Goal: Task Accomplishment & Management: Manage account settings

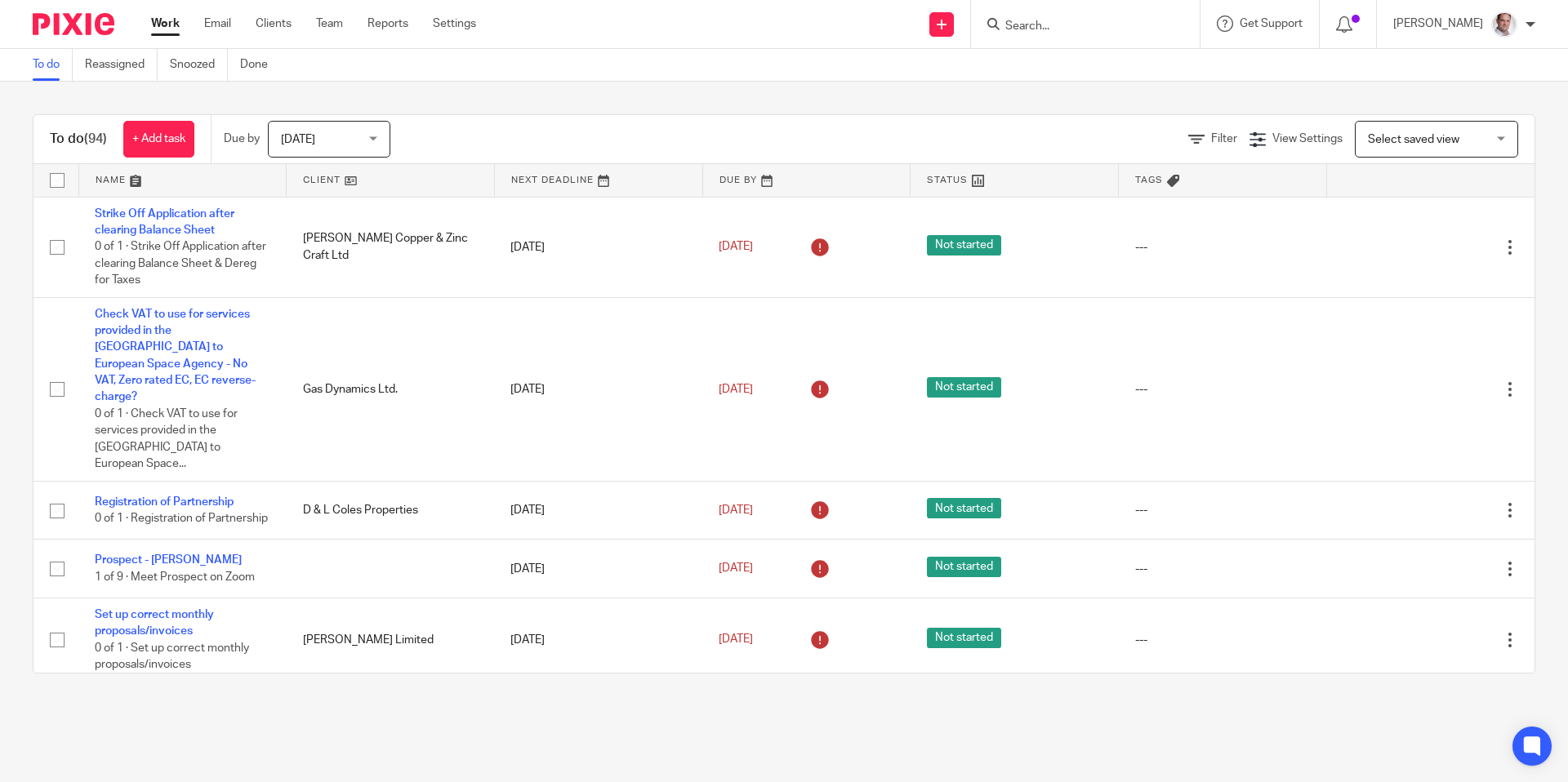
click at [1105, 31] on input "Search" at bounding box center [1077, 26] width 147 height 15
type input "h.s.a"
click at [1142, 54] on link at bounding box center [1176, 70] width 350 height 38
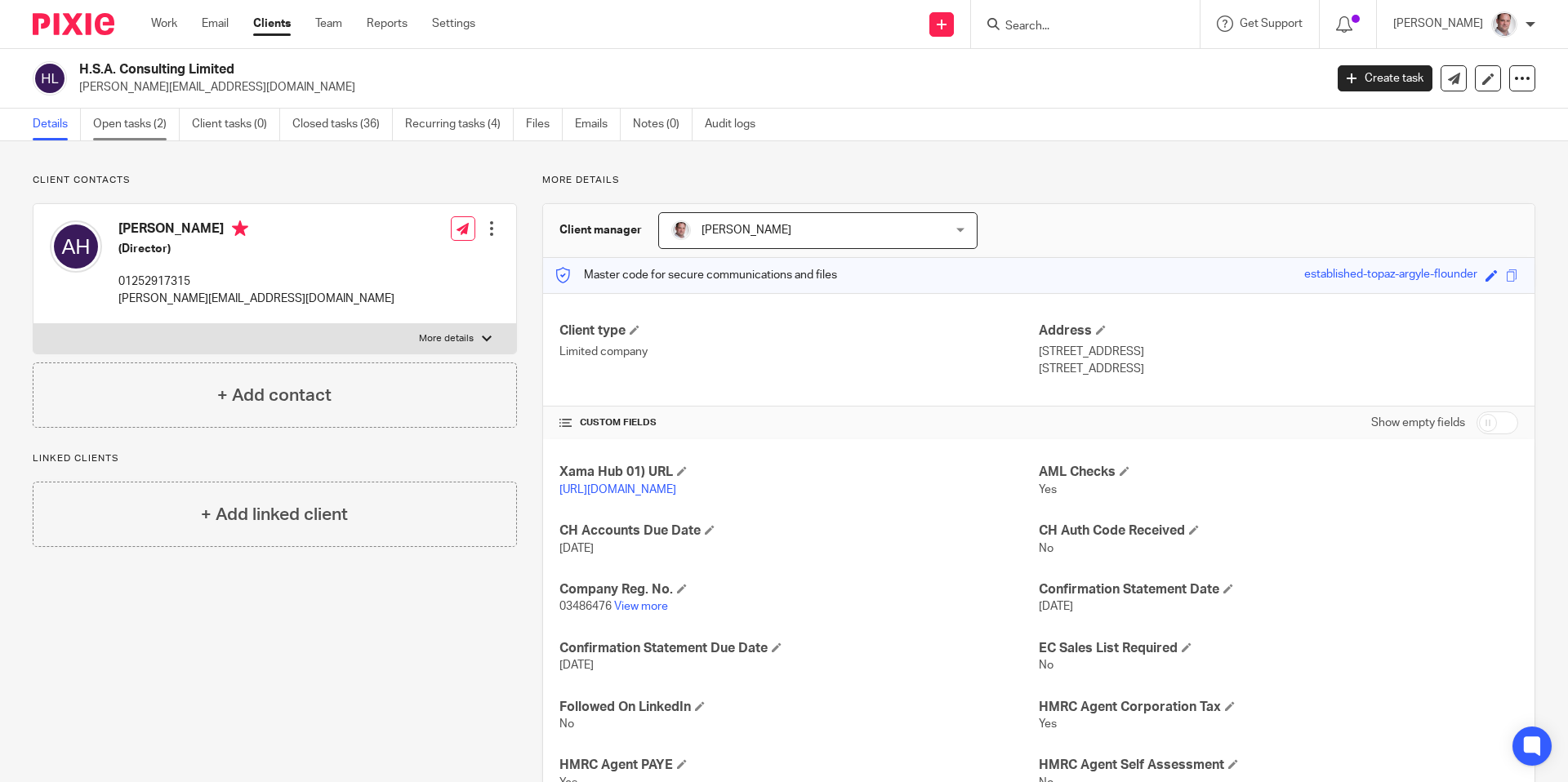
click at [121, 123] on link "Open tasks (2)" at bounding box center [136, 124] width 87 height 32
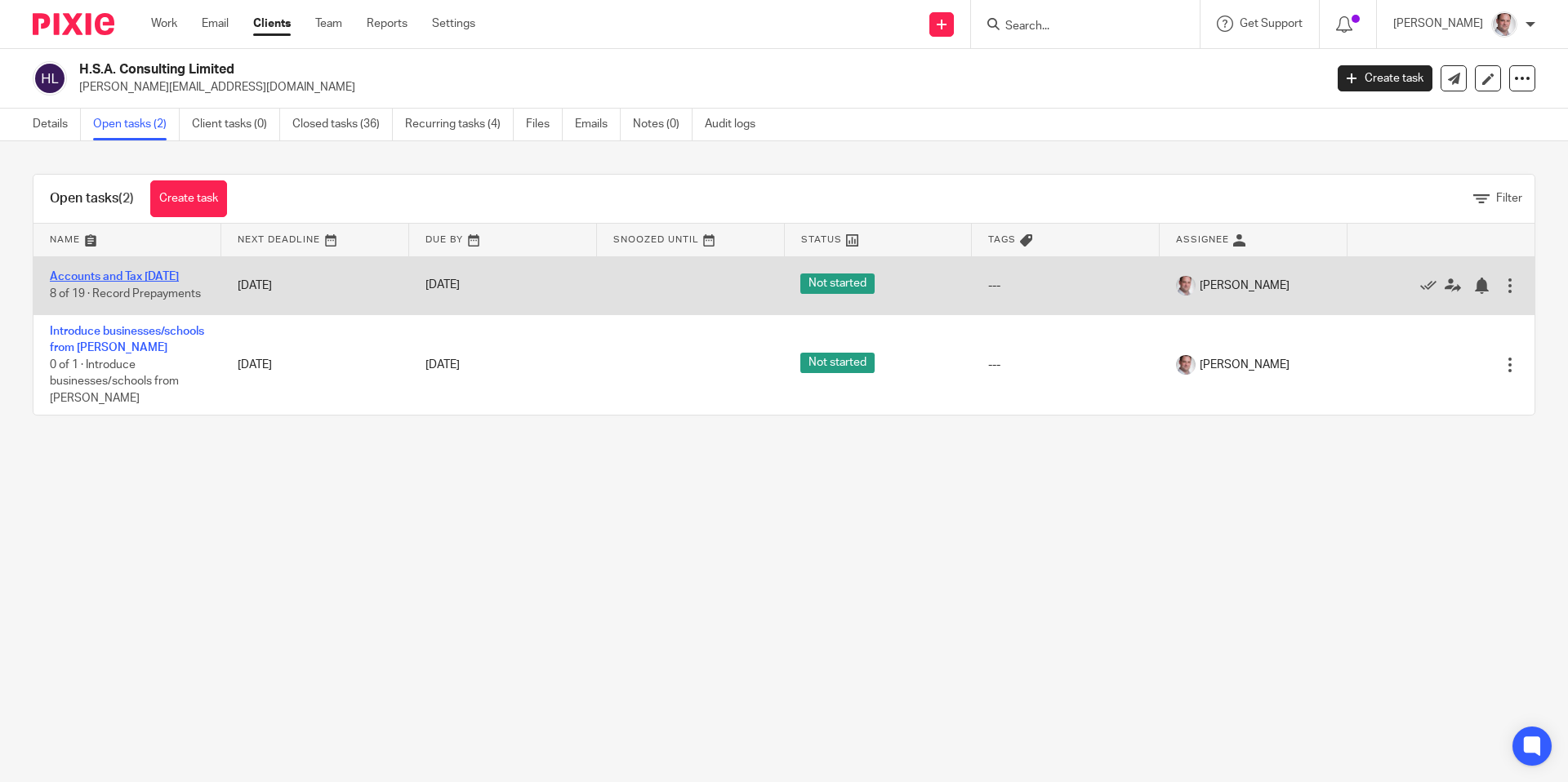
click at [123, 273] on link "Accounts and Tax 31 Dec 2024" at bounding box center [114, 277] width 129 height 11
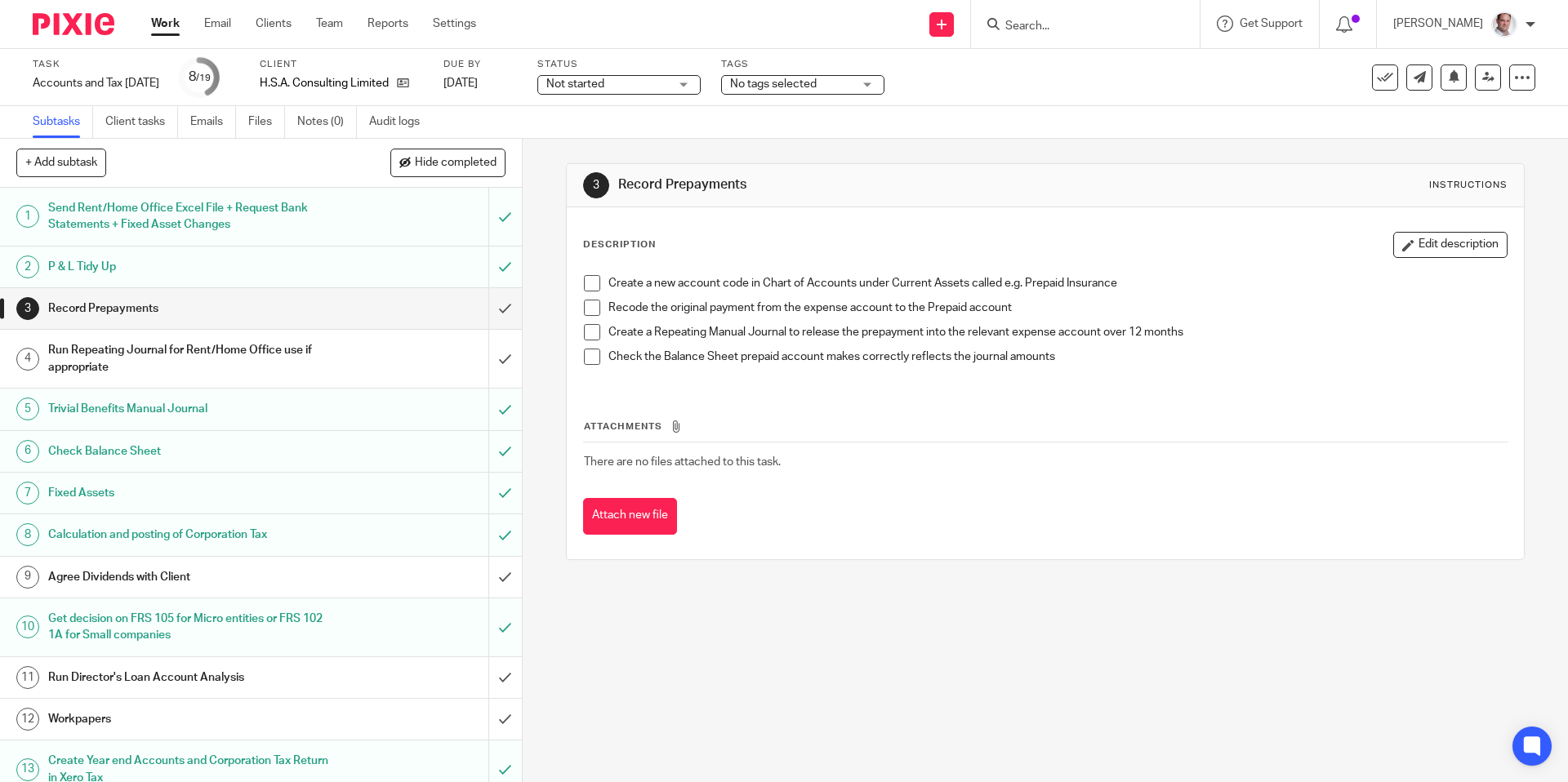
click at [669, 77] on span "Not started" at bounding box center [608, 85] width 123 height 18
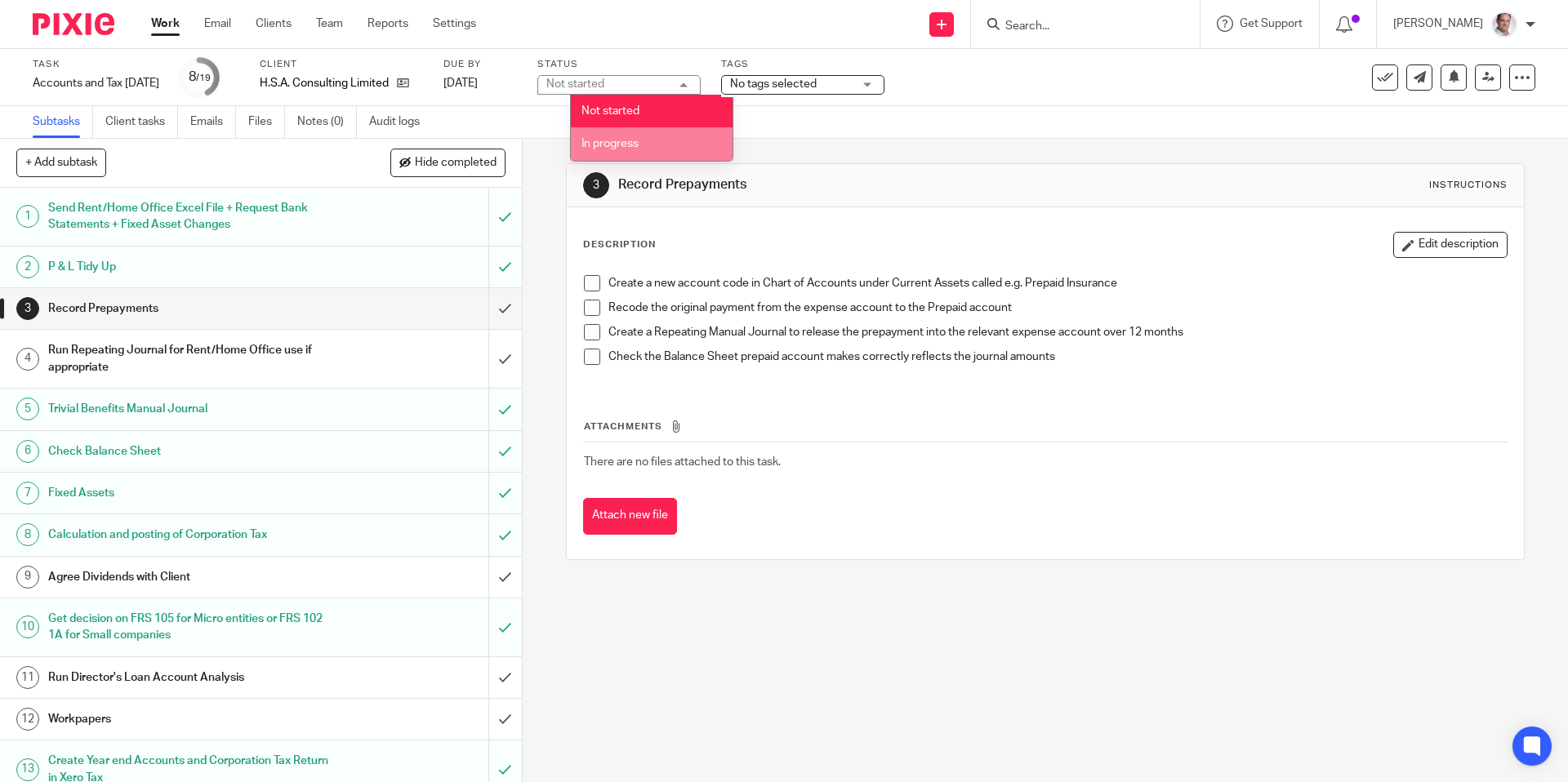
click at [626, 153] on li "In progress" at bounding box center [652, 144] width 162 height 33
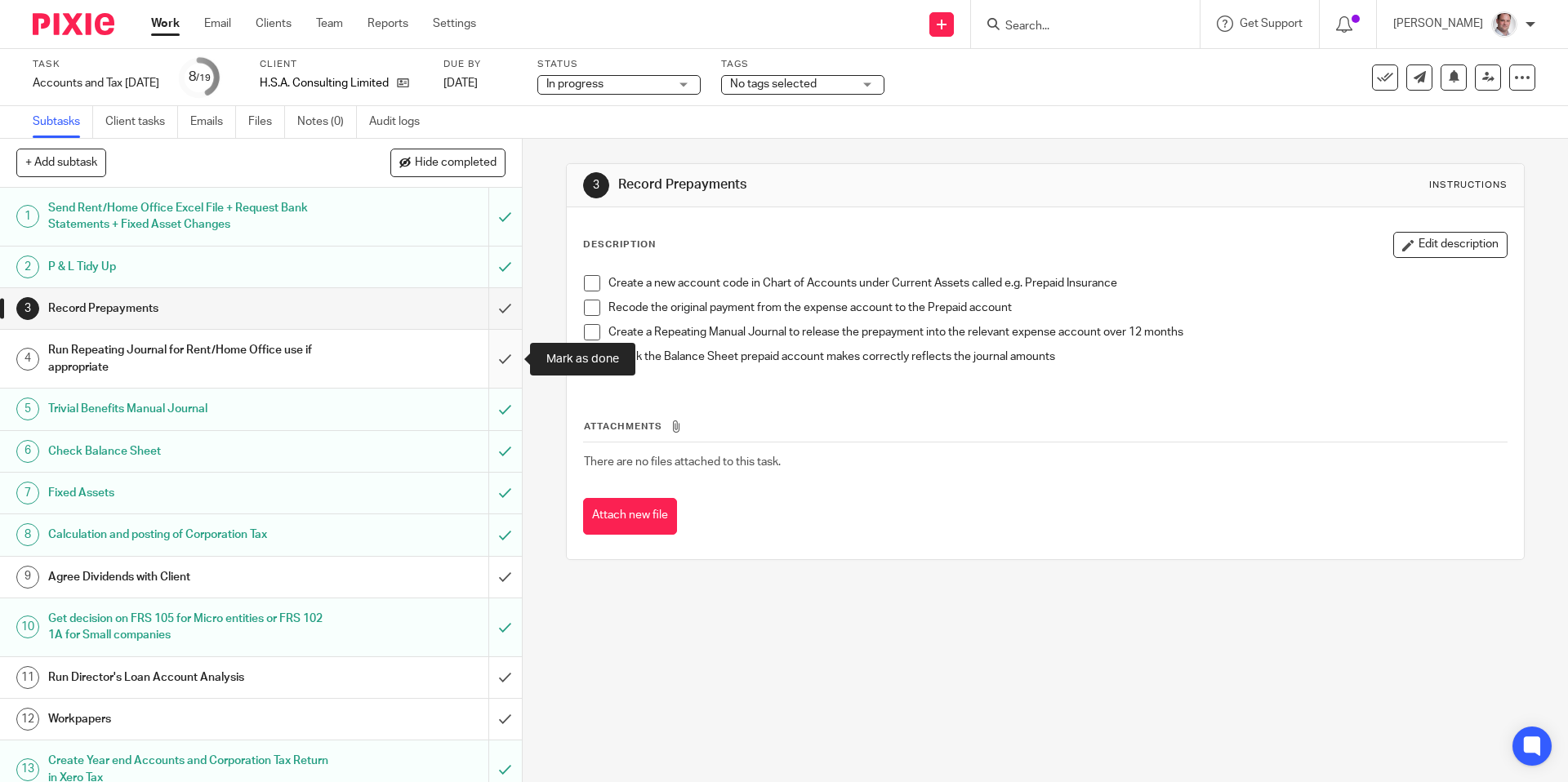
click at [507, 357] on input "submit" at bounding box center [261, 359] width 522 height 58
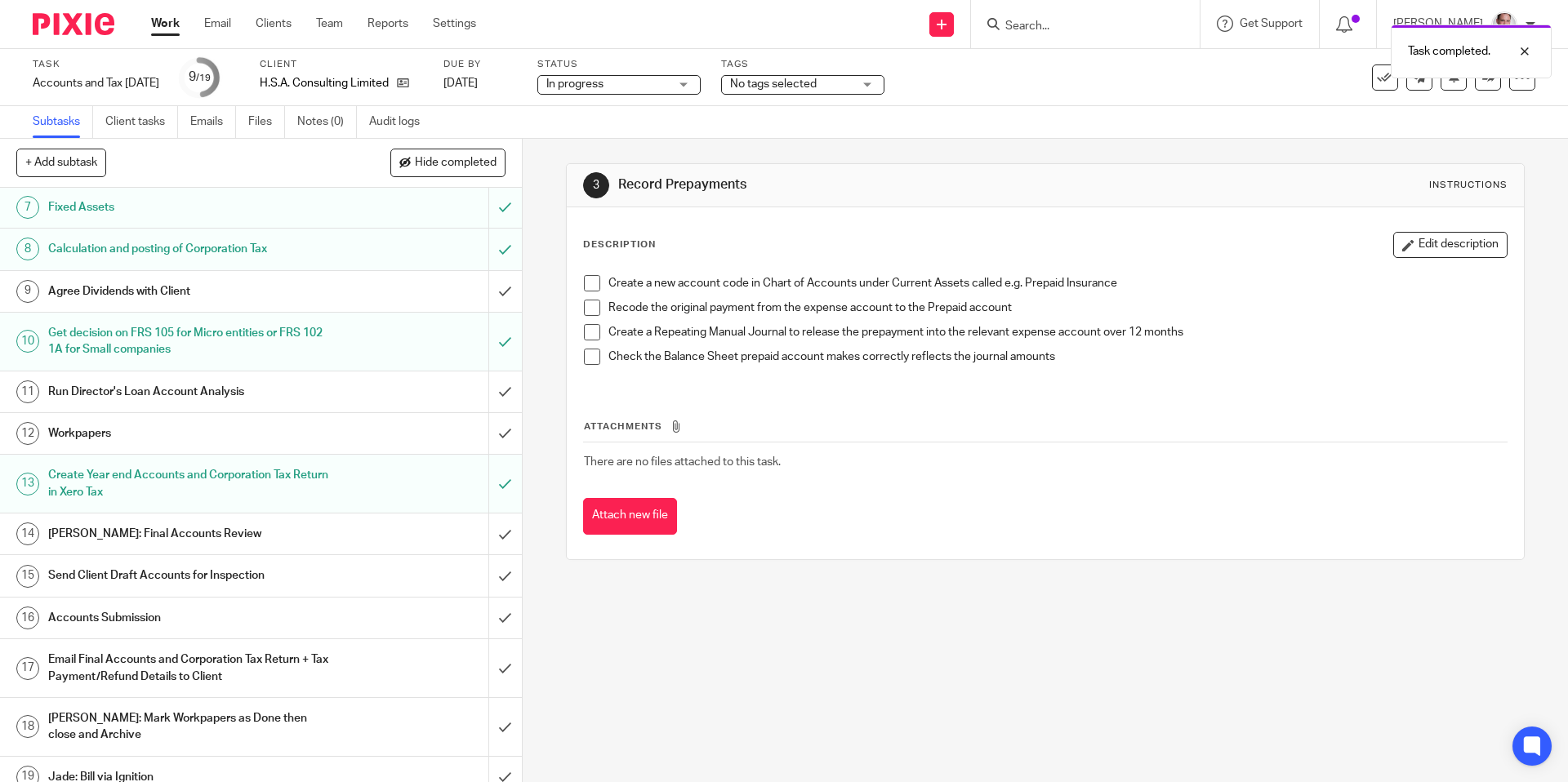
scroll to position [302, 0]
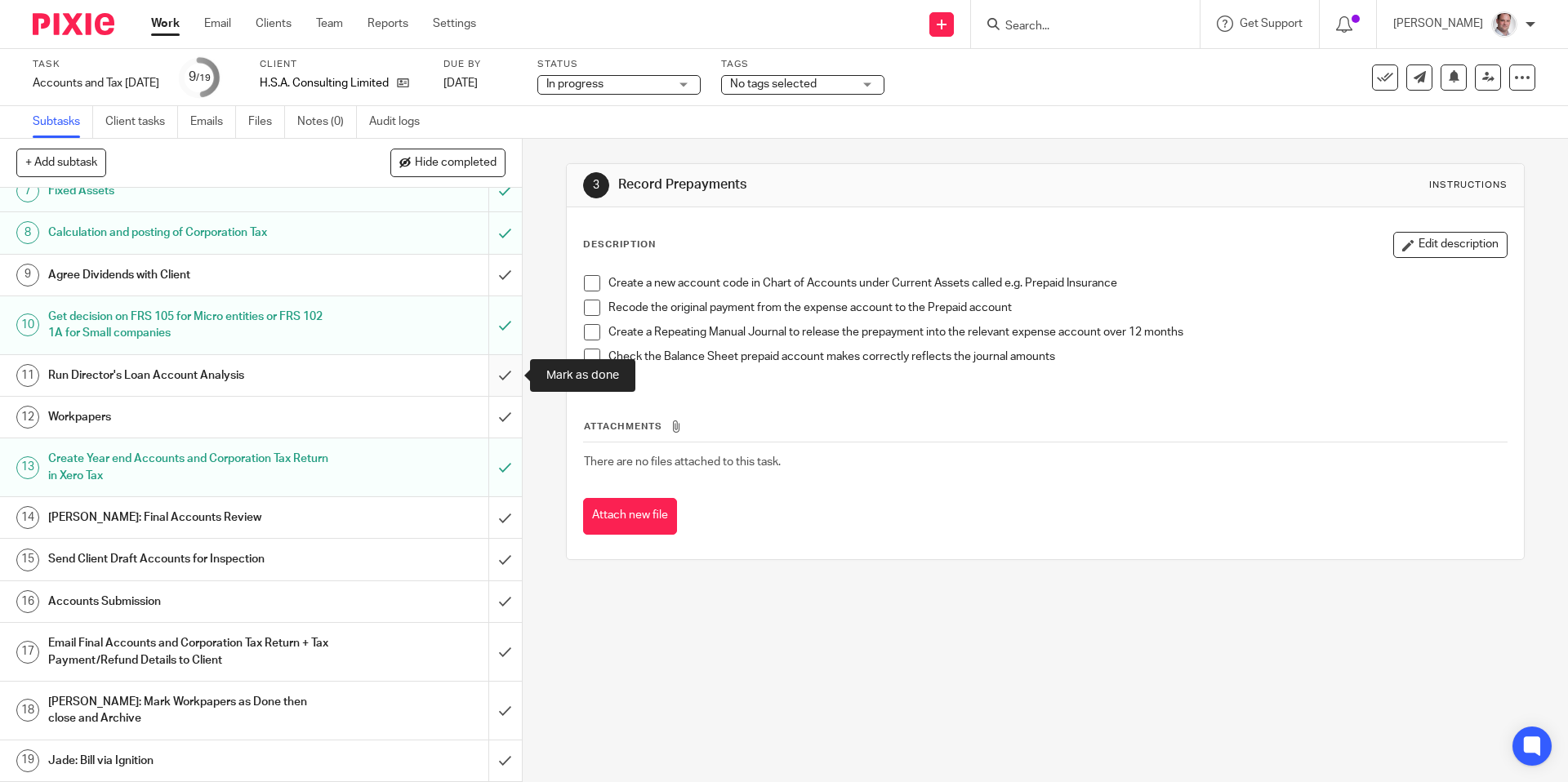
click at [496, 378] on input "submit" at bounding box center [261, 376] width 522 height 41
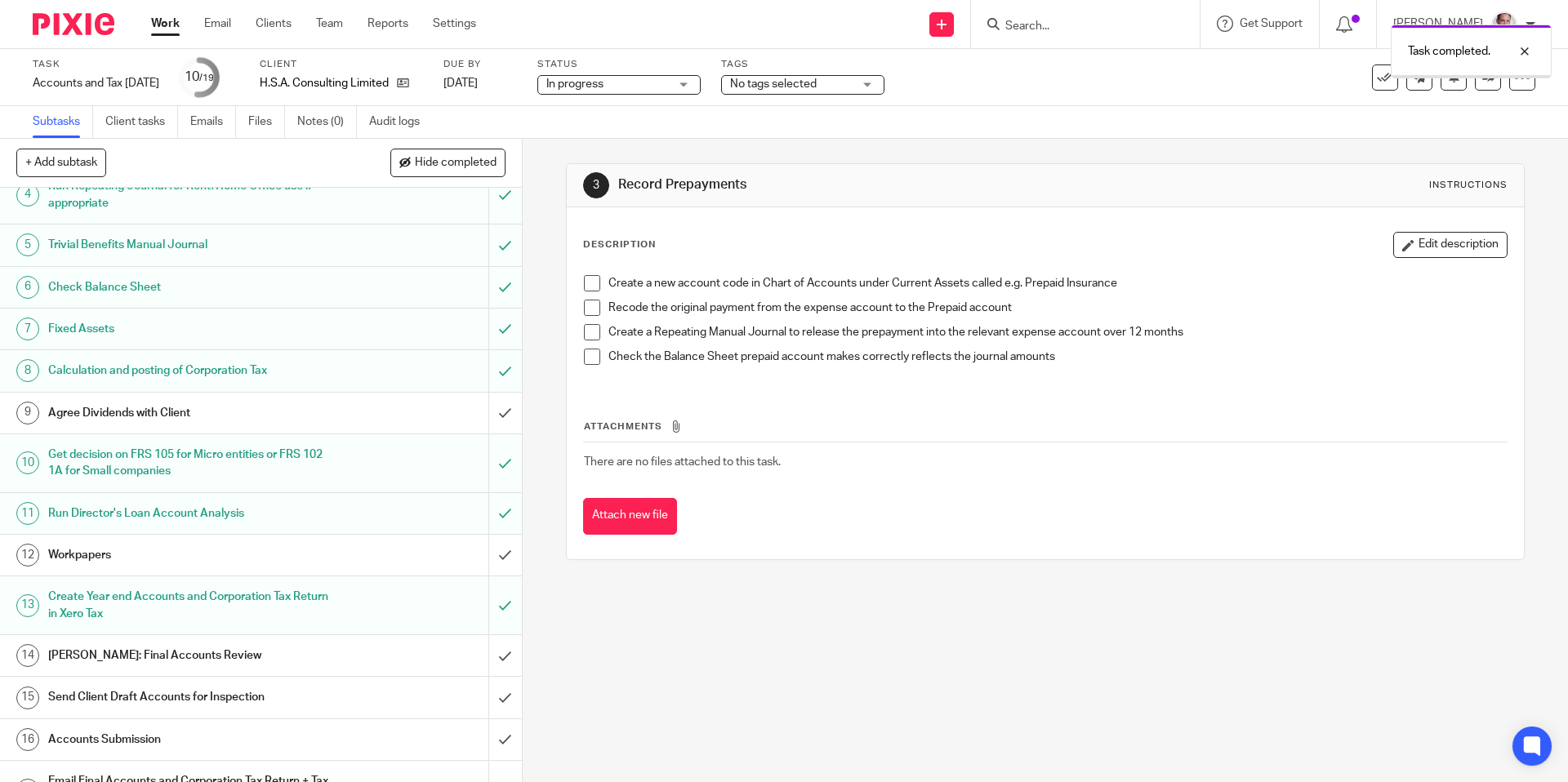
scroll to position [199, 0]
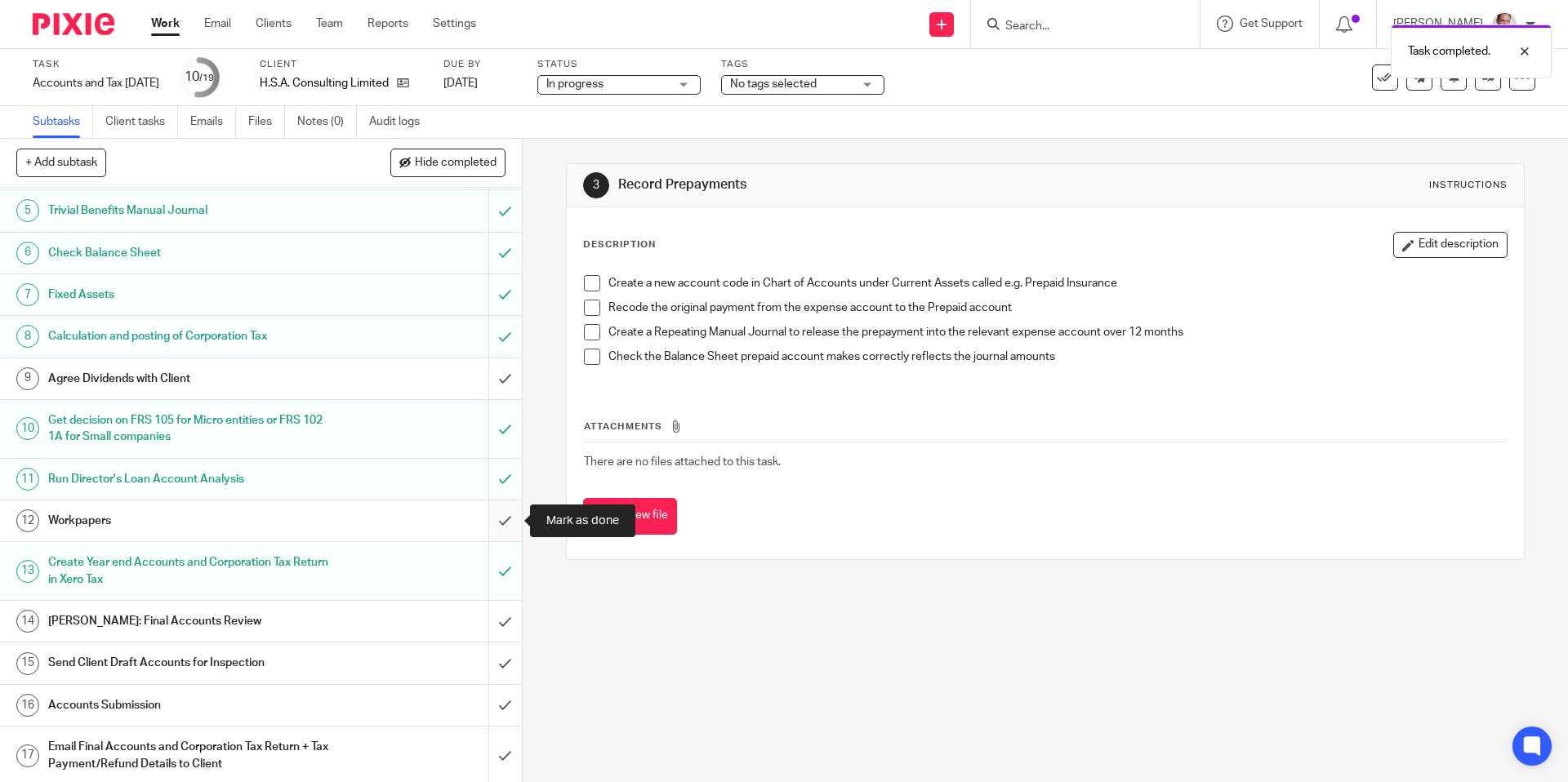
click at [505, 516] on input "submit" at bounding box center [261, 521] width 522 height 41
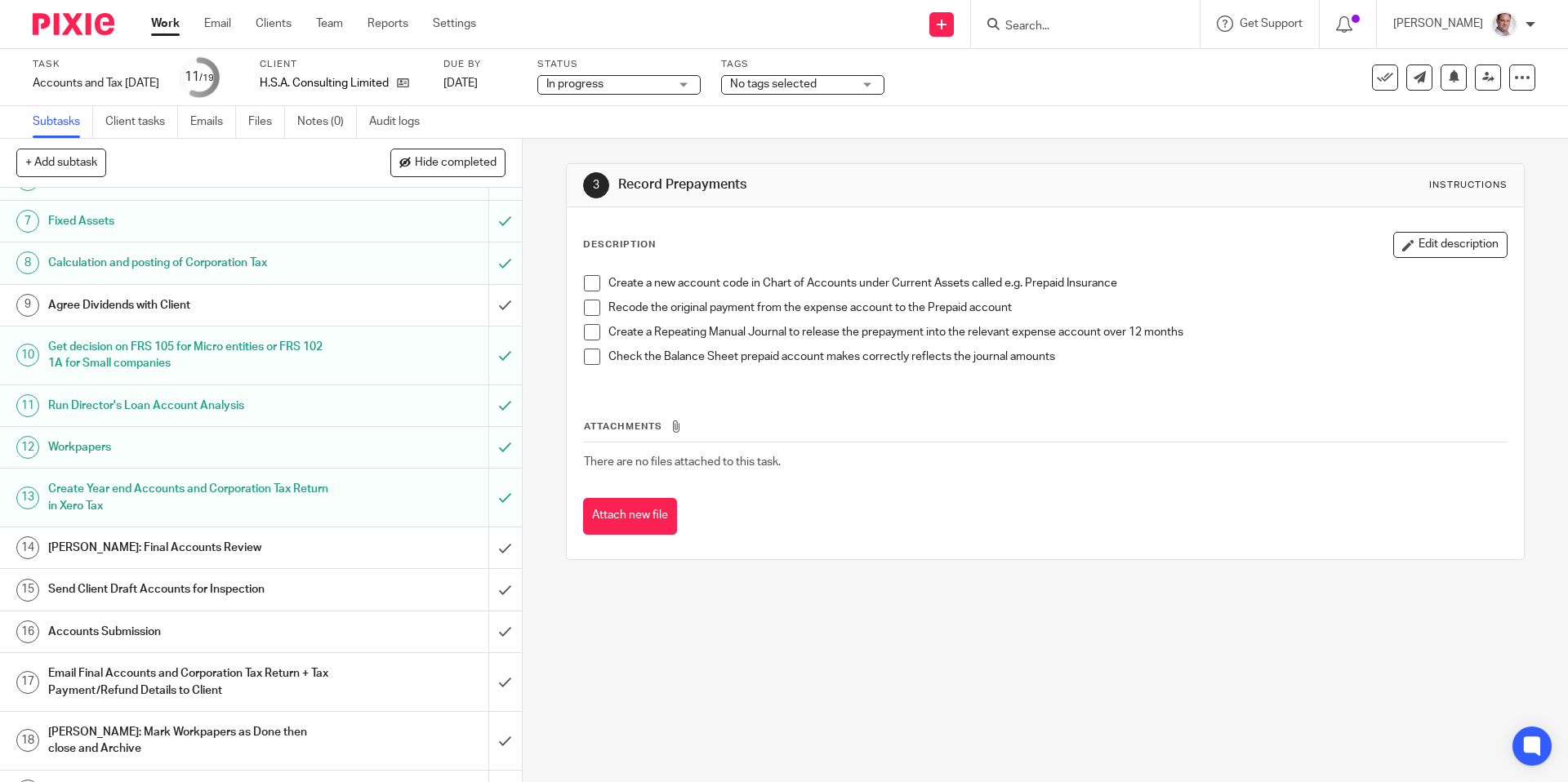
scroll to position [285, 0]
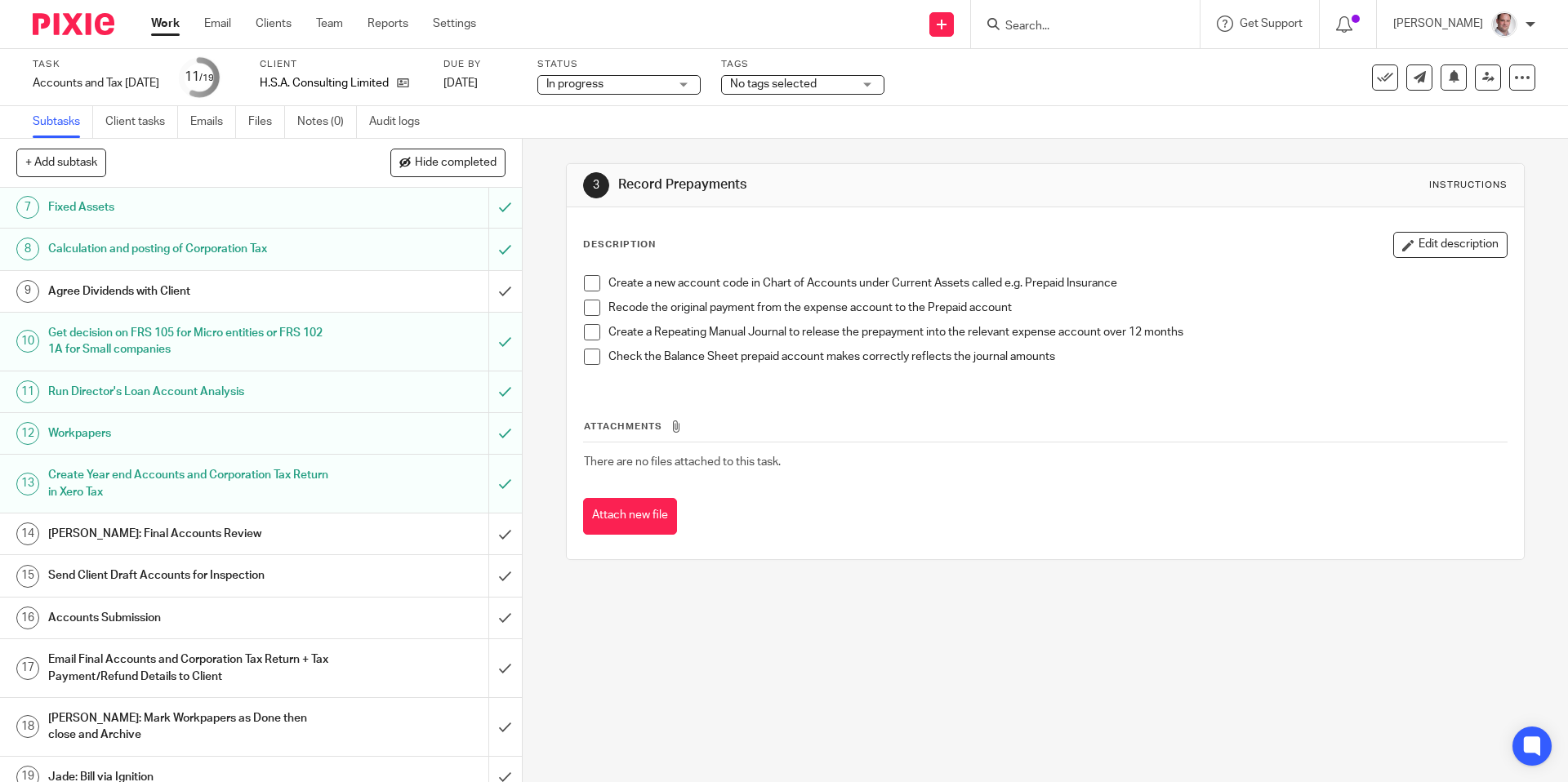
click at [166, 533] on h1 "[PERSON_NAME]: Final Accounts Review" at bounding box center [189, 534] width 283 height 25
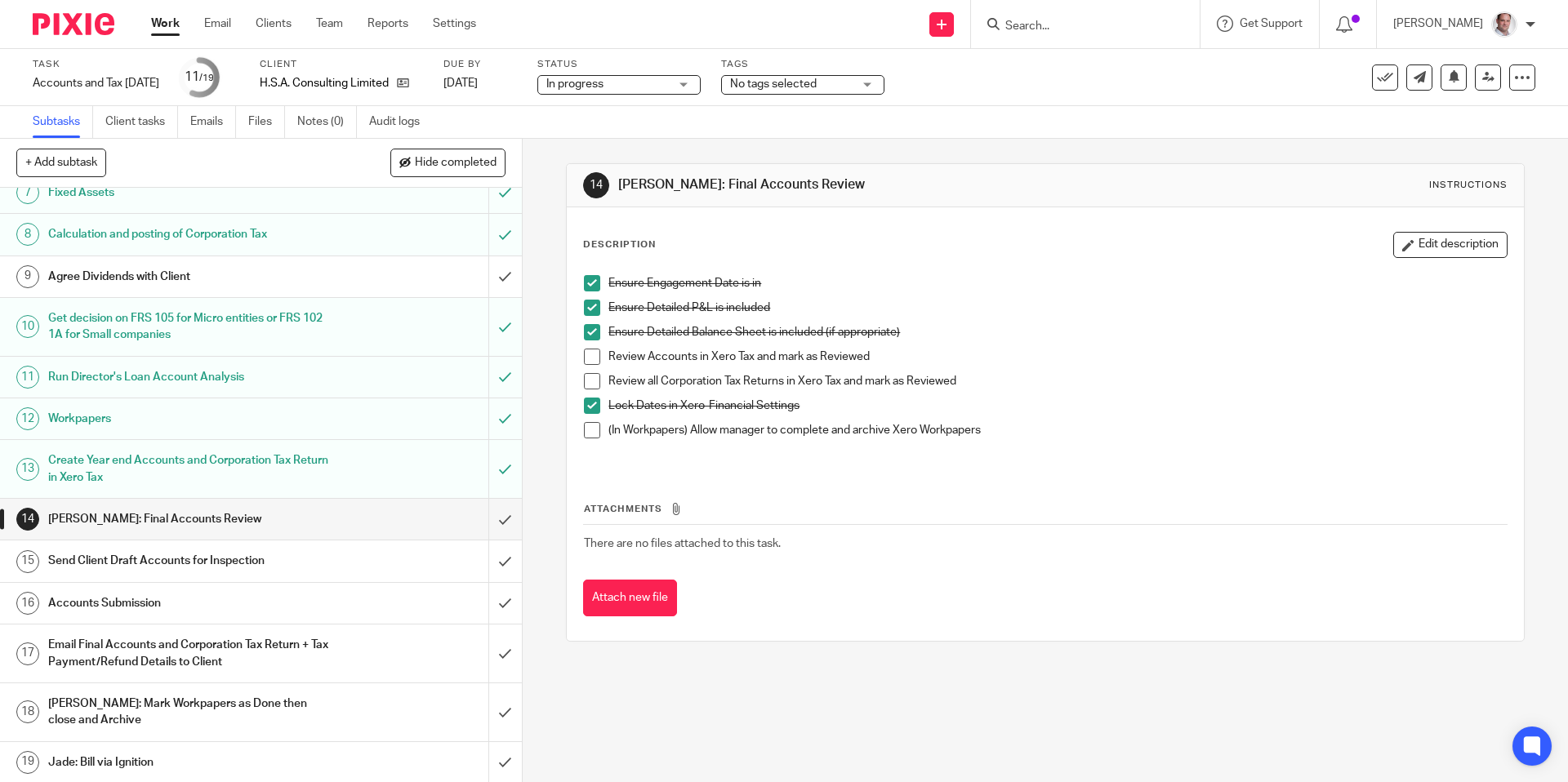
scroll to position [302, 0]
click at [146, 516] on h1 "[PERSON_NAME]: Final Accounts Review" at bounding box center [189, 518] width 283 height 25
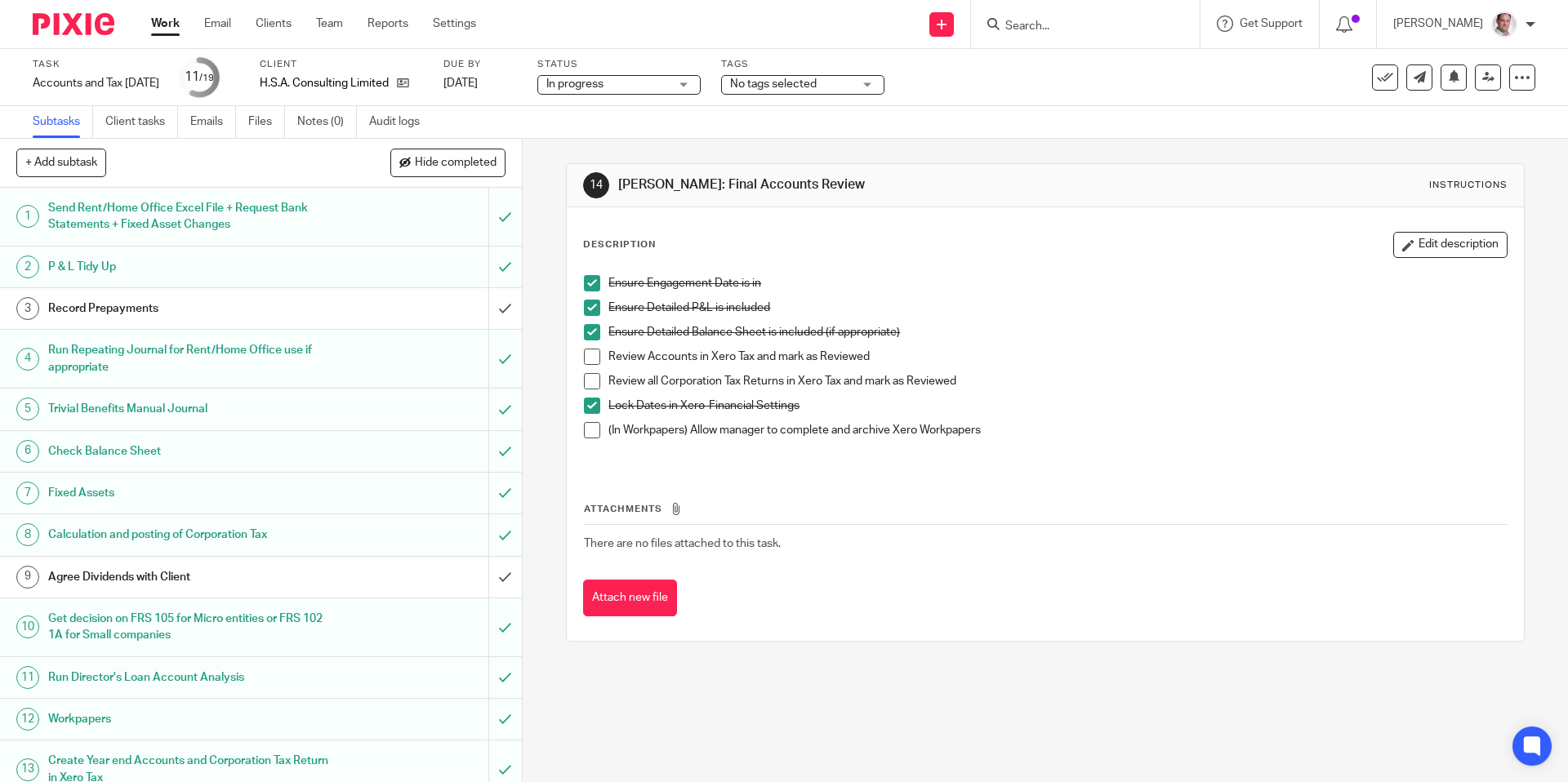
click at [597, 361] on span at bounding box center [592, 356] width 17 height 17
click at [593, 382] on span at bounding box center [592, 381] width 17 height 17
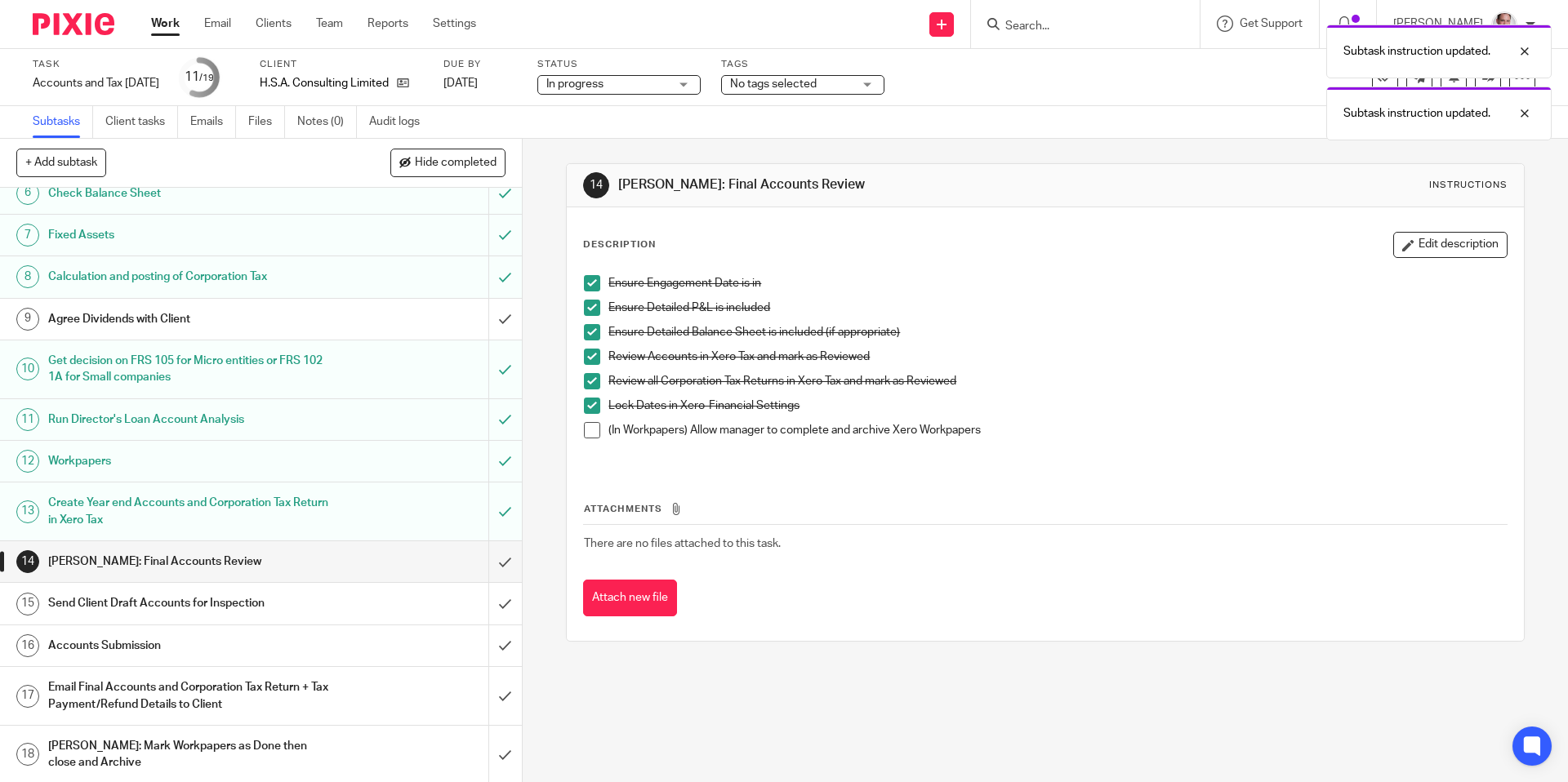
scroll to position [302, 0]
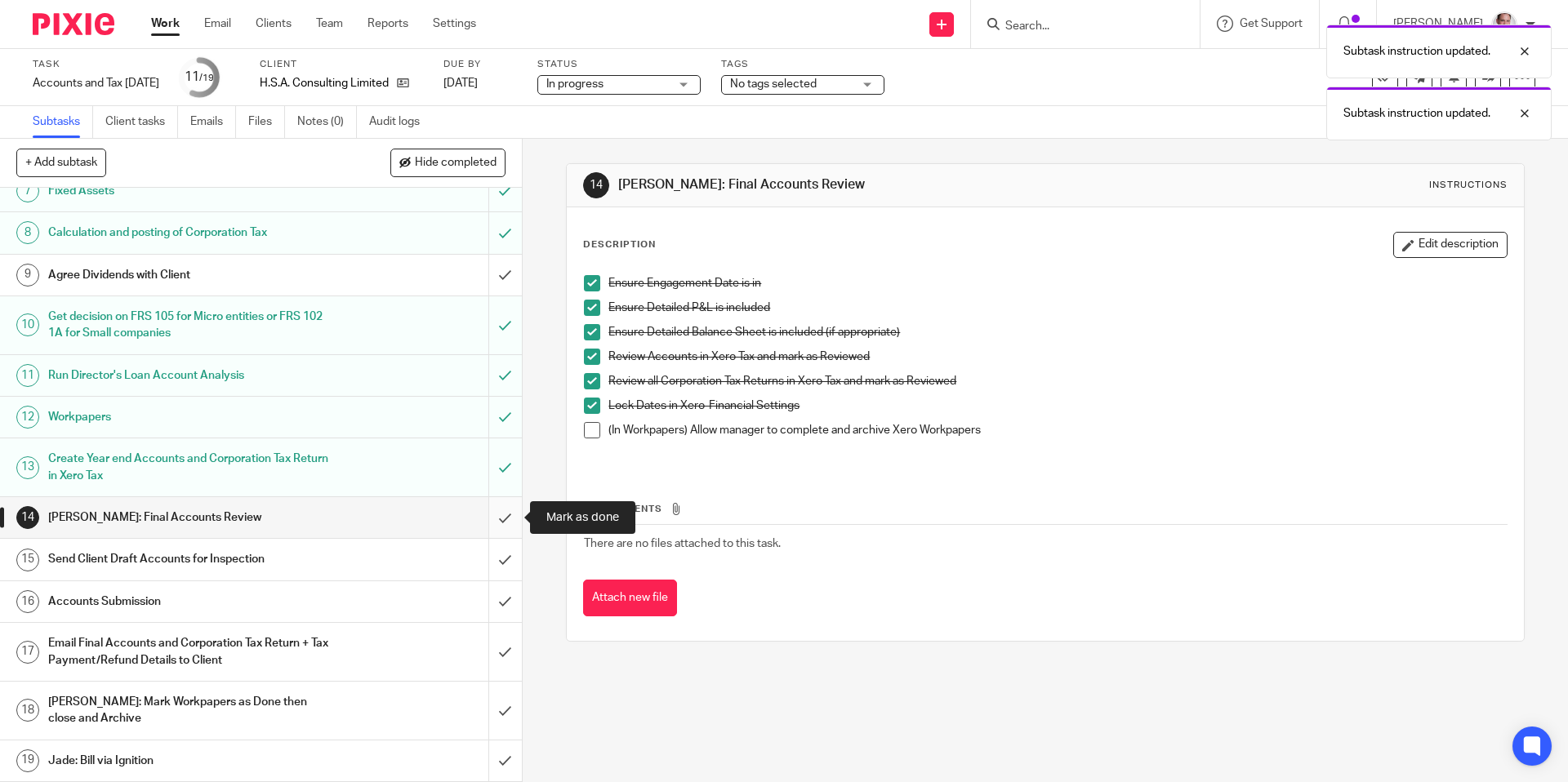
click at [502, 514] on input "submit" at bounding box center [261, 518] width 522 height 41
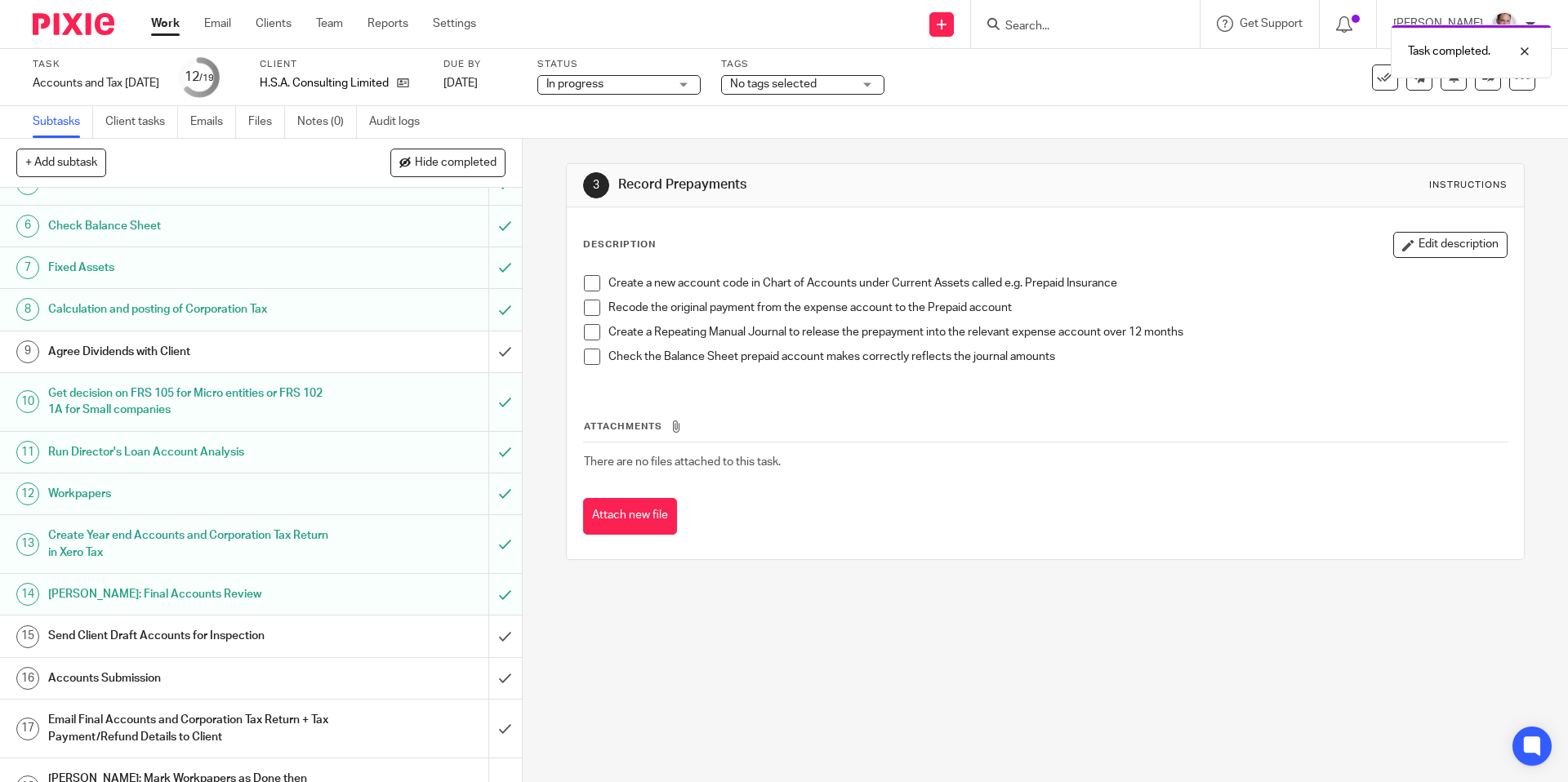
scroll to position [302, 0]
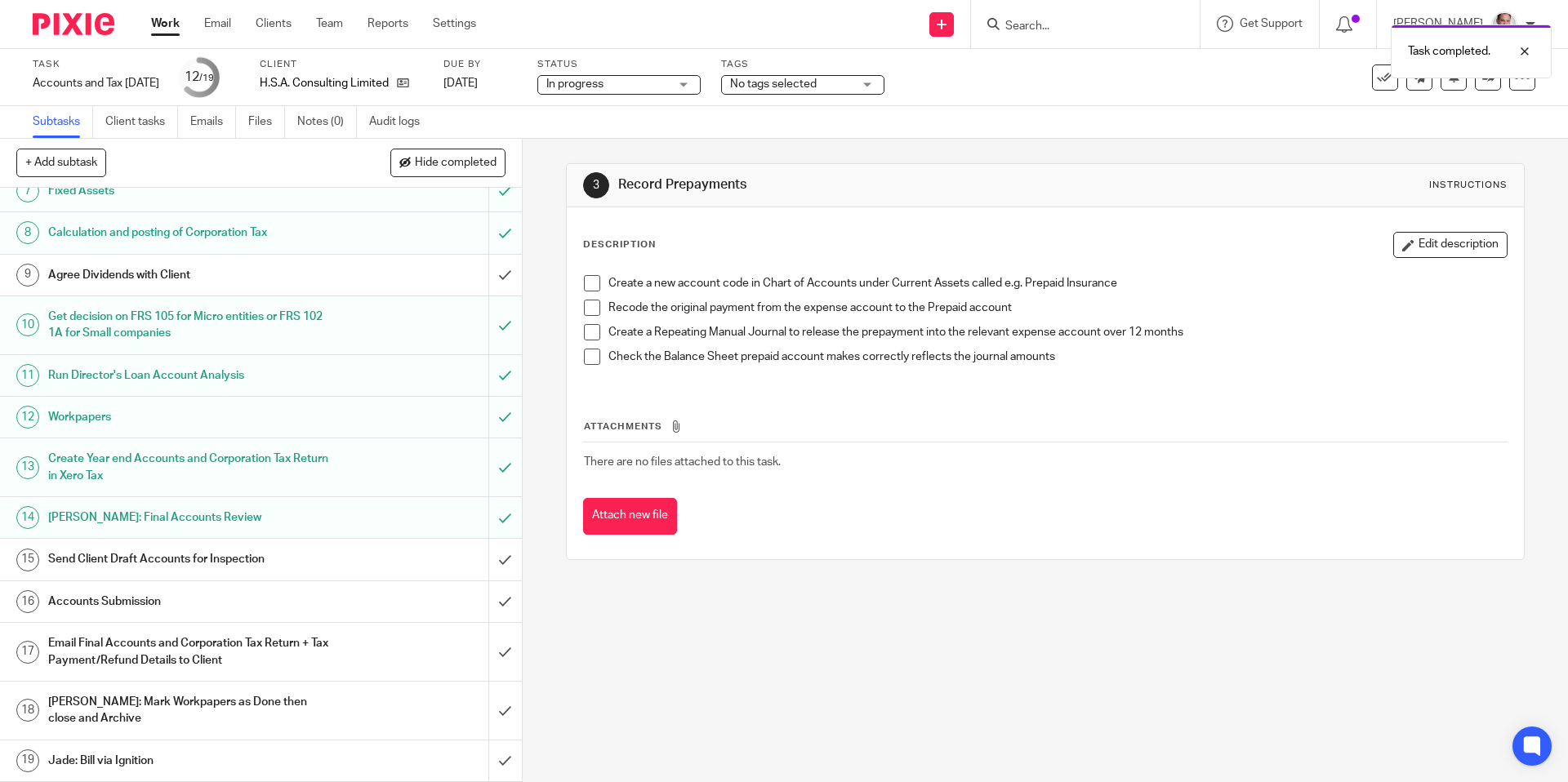
click at [142, 565] on h1 "Send Client Draft Accounts for Inspection" at bounding box center [189, 560] width 283 height 25
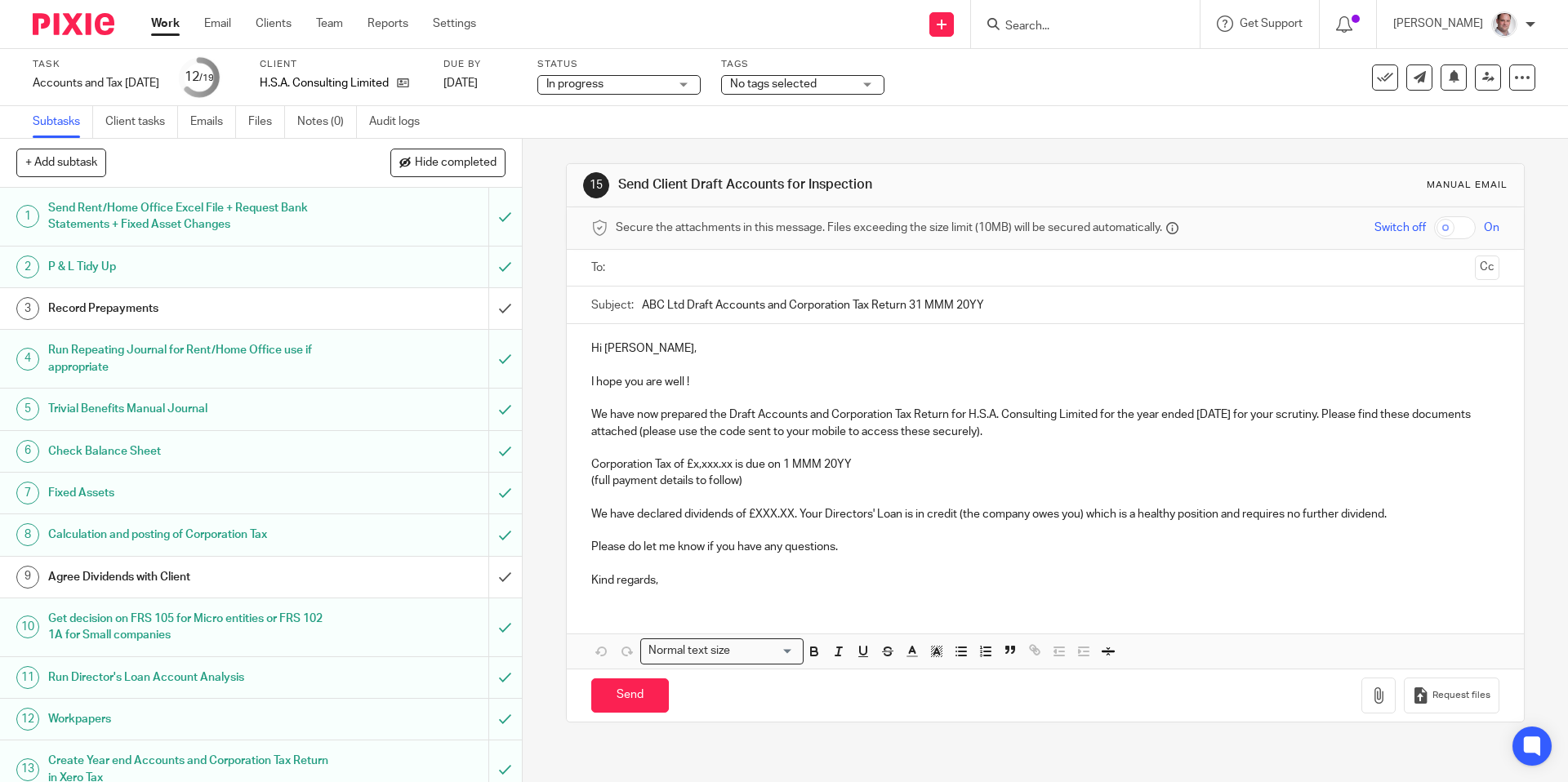
click at [647, 272] on input "text" at bounding box center [1045, 268] width 846 height 18
drag, startPoint x: 1097, startPoint y: 417, endPoint x: 972, endPoint y: 419, distance: 125.0
click at [972, 419] on p "We have now prepared the Draft Accounts and Corporation Tax Return for H.S.A. C…" at bounding box center [1045, 426] width 908 height 33
copy p "H.S.A. Consulting Limited"
drag, startPoint x: 689, startPoint y: 304, endPoint x: 645, endPoint y: 309, distance: 44.3
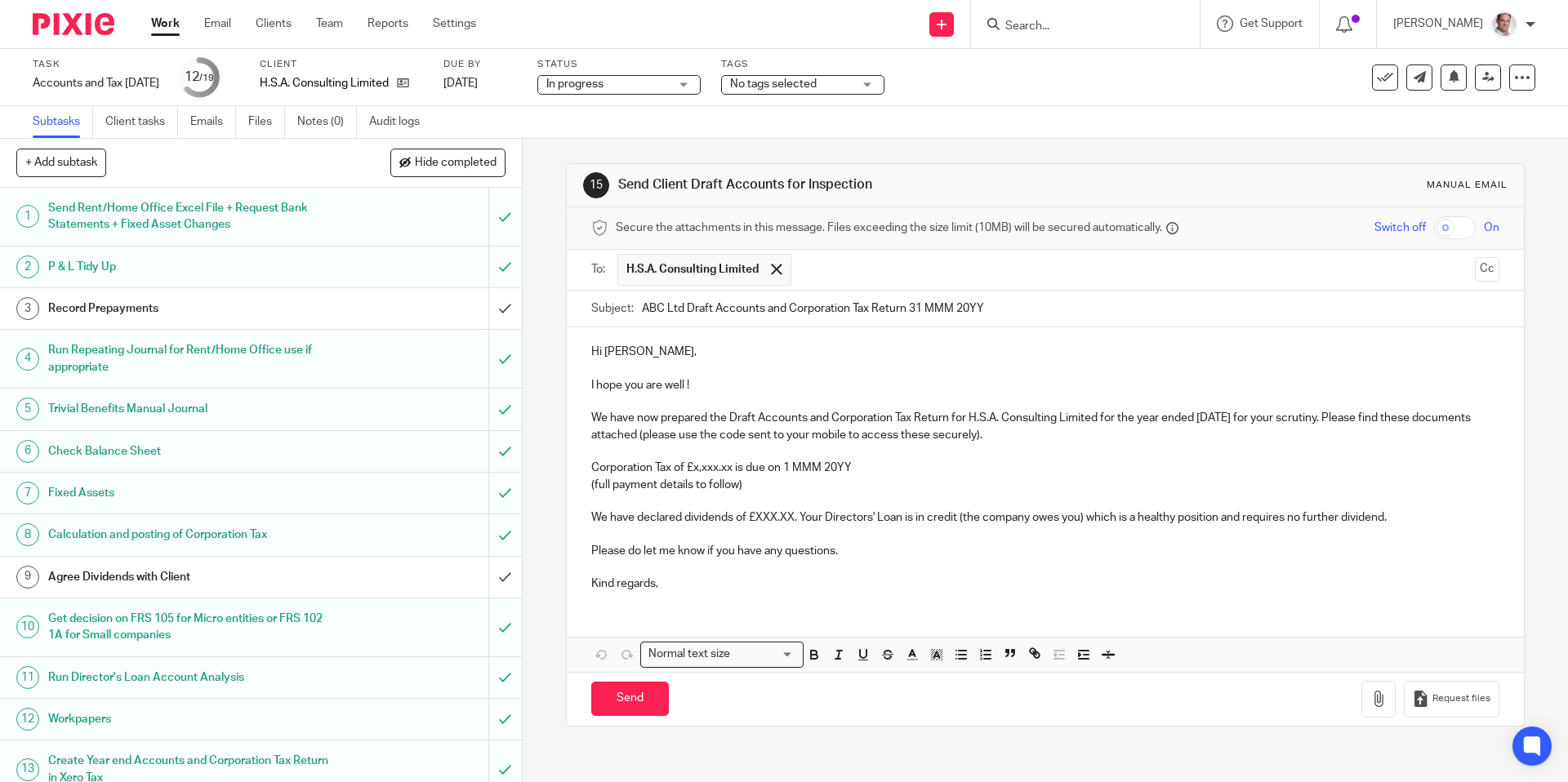
click at [645, 309] on input "ABC Ltd Draft Accounts and Corporation Tax Return 31 MMM 20YY" at bounding box center [1070, 309] width 857 height 37
paste input "H.S.A. Consulting Limited"
type input "H.S.A. Consulting Limited 1st Draft Accounts and Corporation Tax Return 31 MMM …"
drag, startPoint x: 1265, startPoint y: 419, endPoint x: 1260, endPoint y: 449, distance: 30.4
click at [1264, 419] on p "We have now prepared the Draft Accounts and Corporation Tax Return for H.S.A. C…" at bounding box center [1045, 426] width 908 height 33
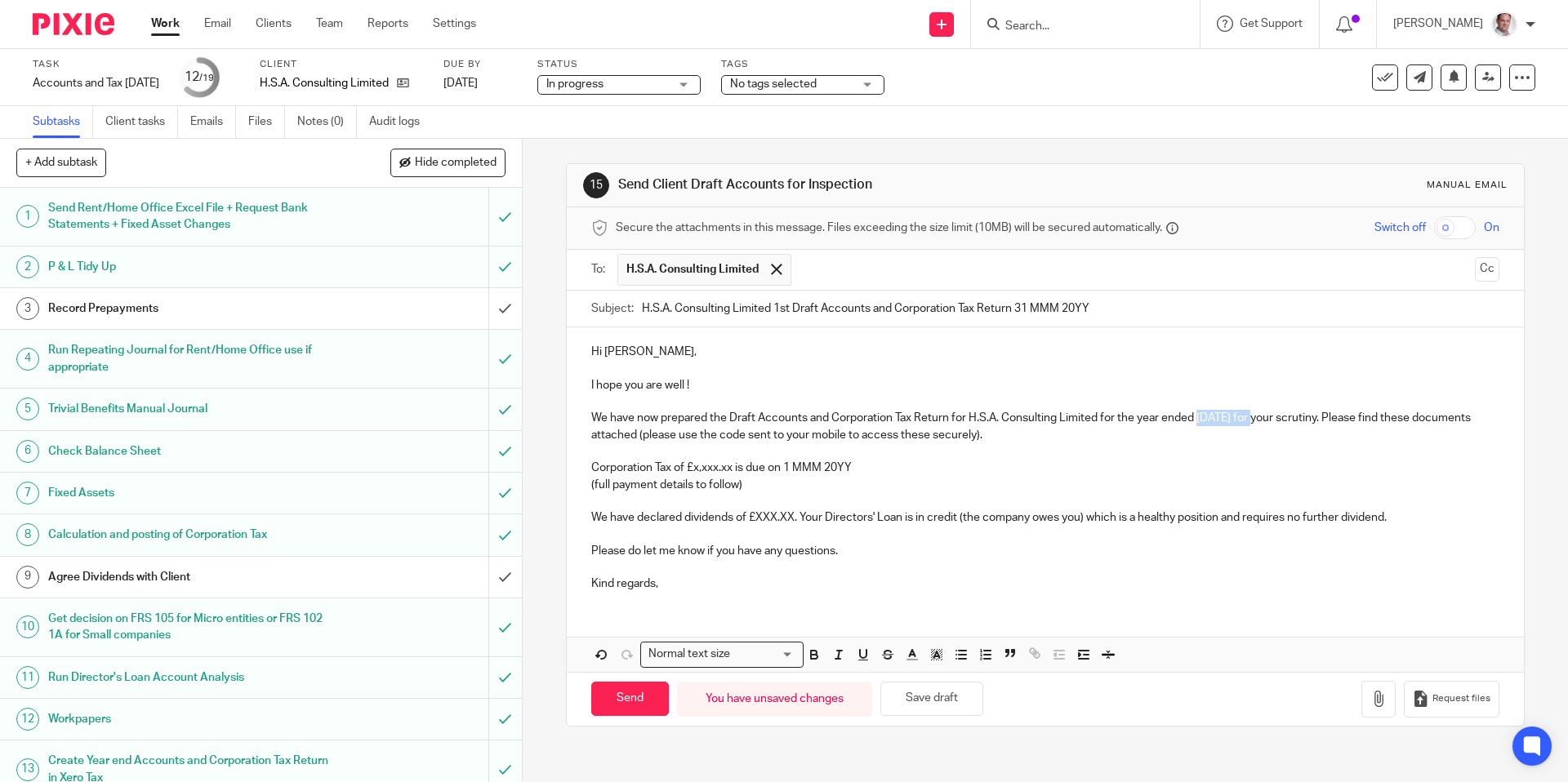
drag, startPoint x: 1199, startPoint y: 417, endPoint x: 1206, endPoint y: 425, distance: 10.6
click at [1199, 417] on p "We have now prepared the Draft Accounts and Corporation Tax Return for H.S.A. C…" at bounding box center [1045, 426] width 908 height 33
copy p "31 Dec 2024"
drag, startPoint x: 1104, startPoint y: 319, endPoint x: 1047, endPoint y: 323, distance: 57.1
click at [1019, 310] on input "H.S.A. Consulting Limited 1st Draft Accounts and Corporation Tax Return 31 MMM …" at bounding box center [1070, 309] width 857 height 37
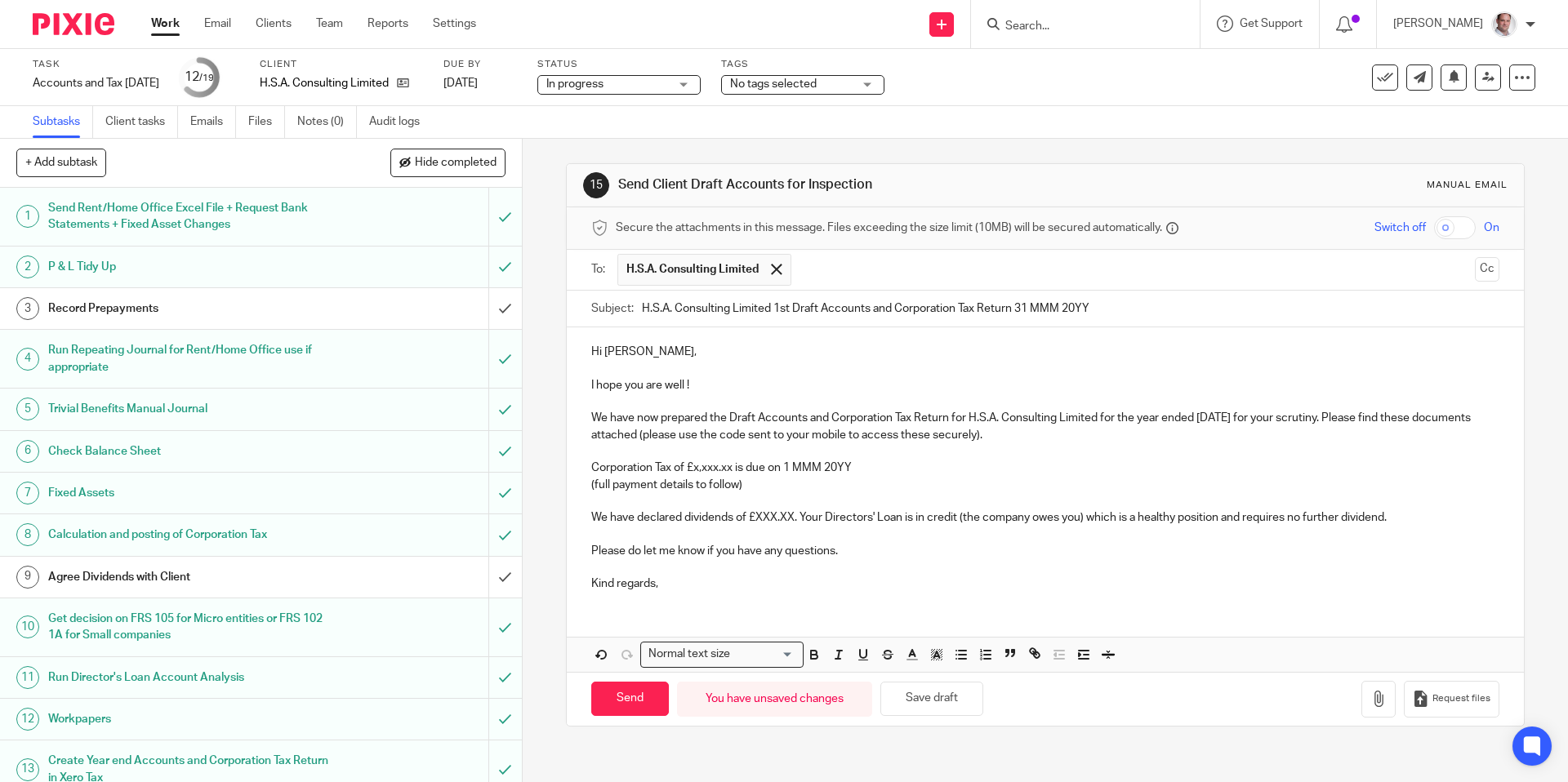
paste input "Dec 2024"
type input "H.S.A. Consulting Limited 1st Draft Accounts and Corporation Tax Return [DATE]"
drag, startPoint x: 1456, startPoint y: 245, endPoint x: 1460, endPoint y: 236, distance: 9.8
click at [1456, 245] on div "Secure the attachments in this message. Files exceeding the size limit (10MB) w…" at bounding box center [1045, 229] width 957 height 42
click at [1461, 234] on input "checkbox" at bounding box center [1455, 228] width 42 height 23
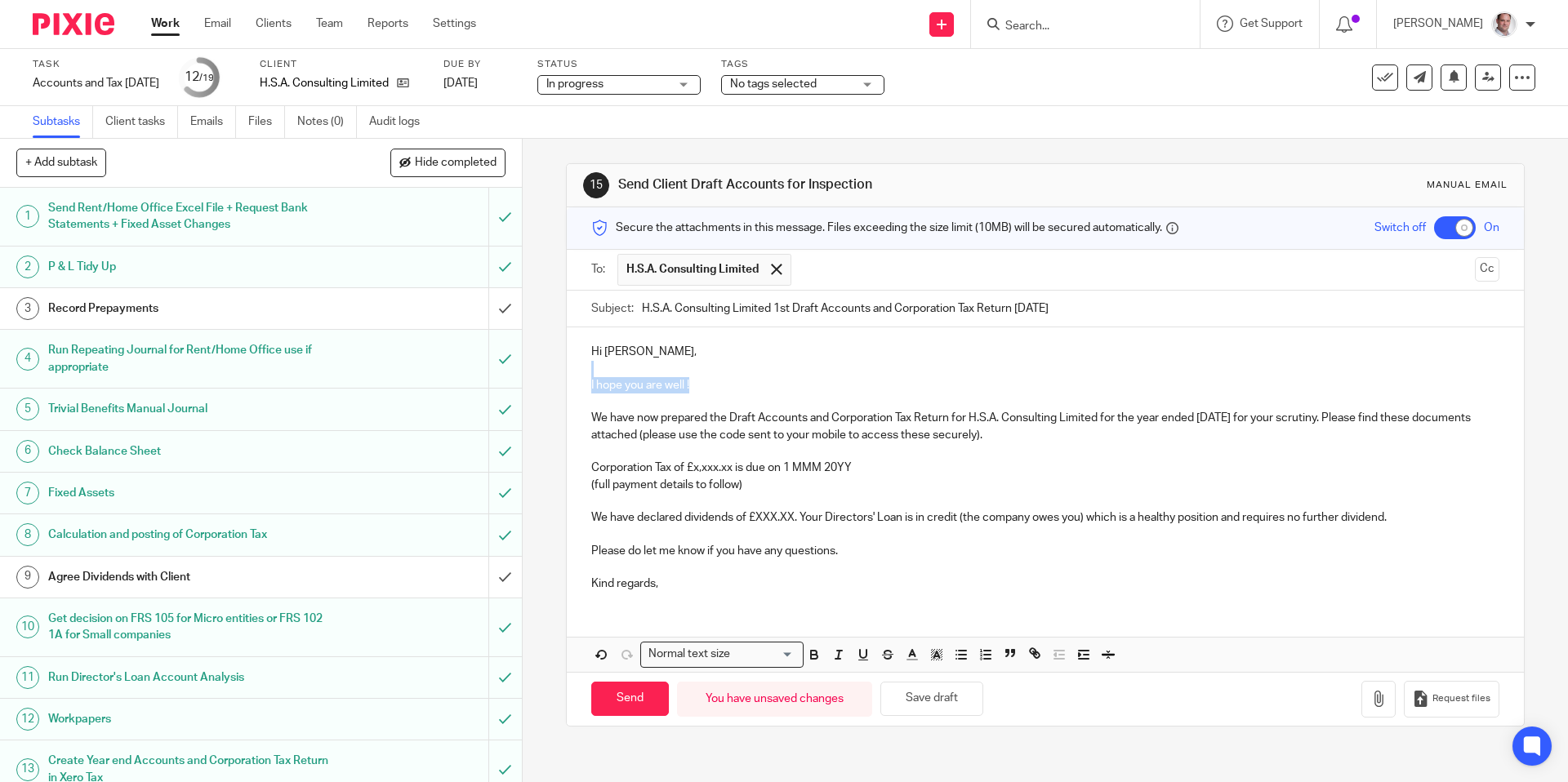
drag, startPoint x: 707, startPoint y: 381, endPoint x: 587, endPoint y: 364, distance: 121.2
click at [587, 364] on div "Hi Anthony, I hope you are well ! We have now prepared the Draft Accounts and C…" at bounding box center [1045, 466] width 957 height 277
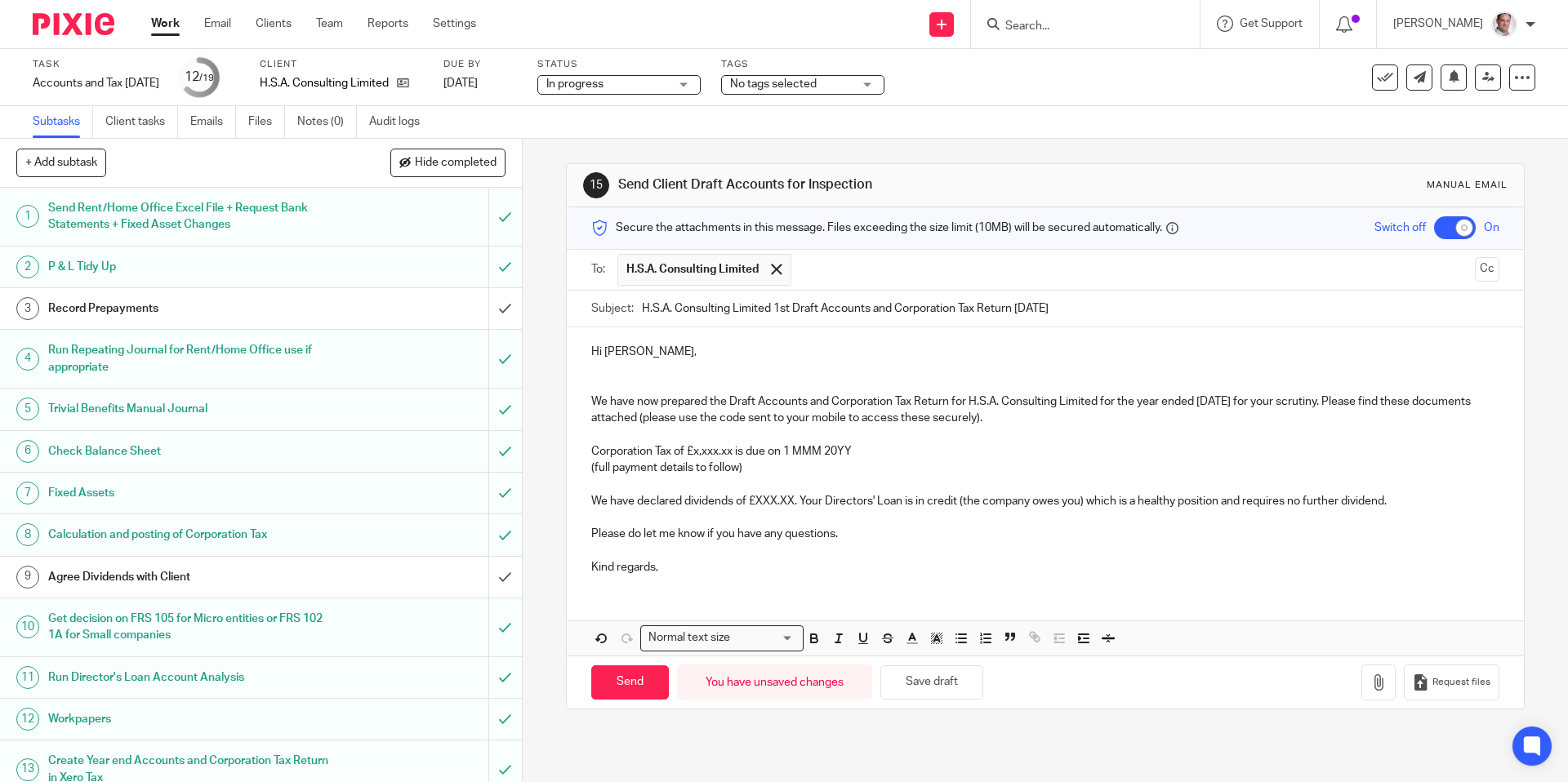
click at [734, 402] on p "We have now prepared the Draft Accounts and Corporation Tax Return for H.S.A. C…" at bounding box center [1045, 410] width 908 height 33
drag, startPoint x: 1376, startPoint y: 398, endPoint x: 1400, endPoint y: 455, distance: 61.8
click at [1376, 398] on p "We have now prepared the 1st Draft Accounts and Corporation Tax Return for H.S.…" at bounding box center [1045, 410] width 908 height 33
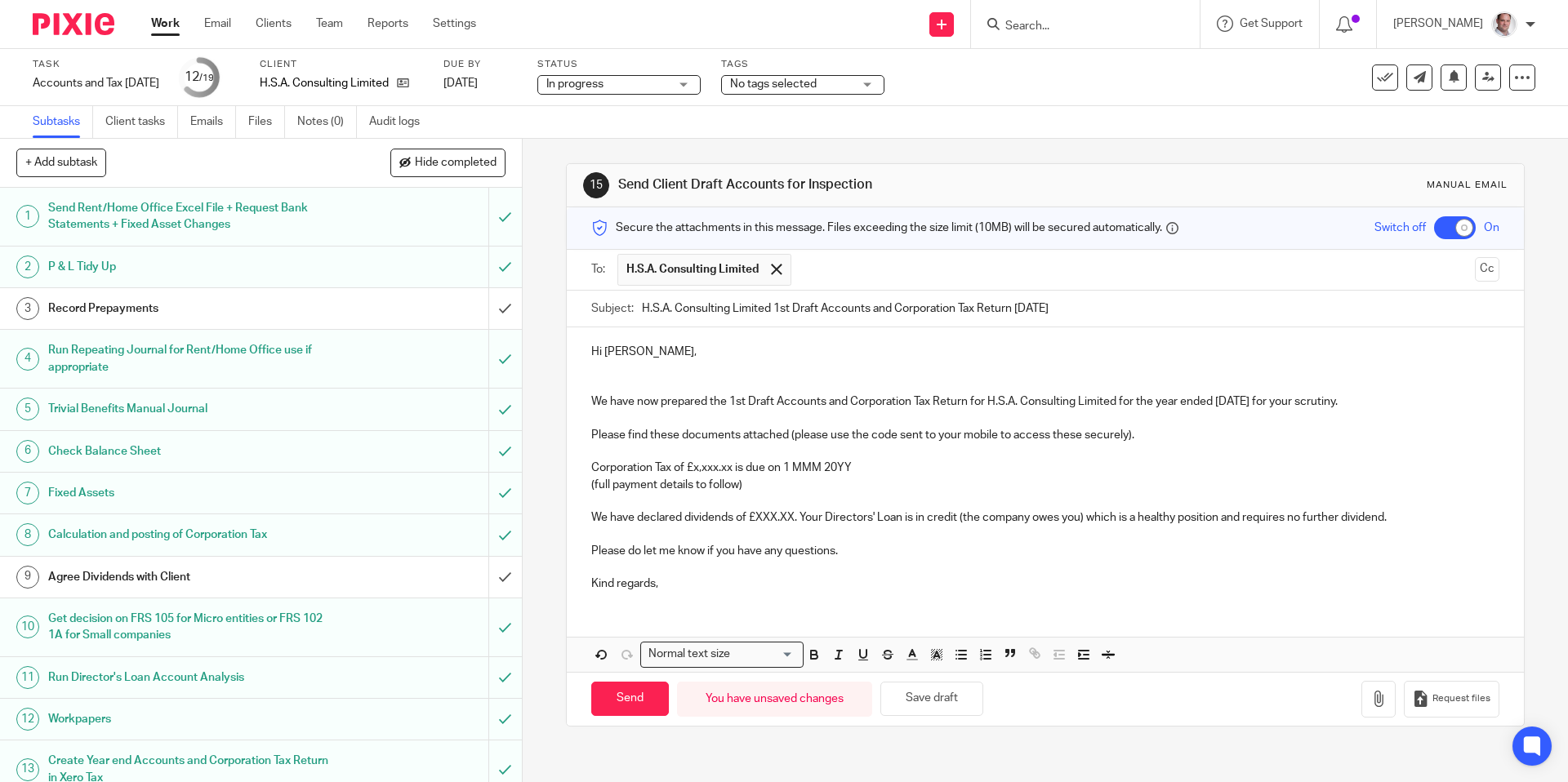
drag, startPoint x: 595, startPoint y: 465, endPoint x: 591, endPoint y: 477, distance: 12.6
click at [595, 465] on p "Corporation Tax of £x,xxx.xx is due on 1 MMM 20YY" at bounding box center [1045, 468] width 908 height 17
drag, startPoint x: 738, startPoint y: 466, endPoint x: 752, endPoint y: 487, distance: 25.2
click at [738, 466] on p "There is no Corporation Tax of £x,xxx.xx is due on 1 MMM 20YY" at bounding box center [1045, 468] width 908 height 17
drag, startPoint x: 639, startPoint y: 516, endPoint x: 648, endPoint y: 539, distance: 24.7
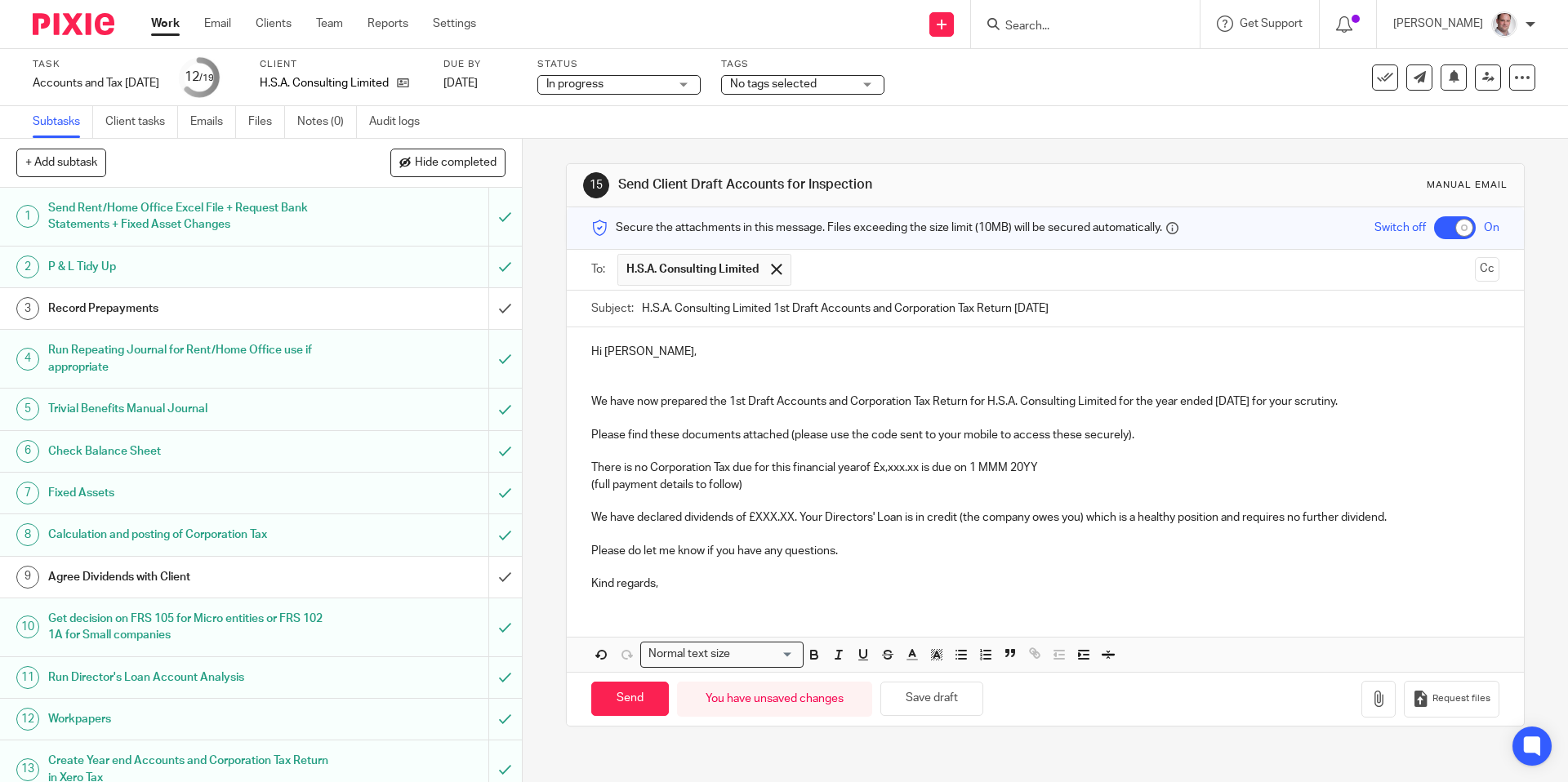
click at [639, 516] on p "We have declared dividends of £XXX.XX. Your Directors' Loan is in credit (the c…" at bounding box center [1045, 518] width 908 height 17
drag, startPoint x: 834, startPoint y: 513, endPoint x: 820, endPoint y: 519, distance: 15.2
click at [820, 519] on p "We have not declared any dividends of £XXX.XX. Your Directors' Loan is in credi…" at bounding box center [1045, 518] width 908 height 17
drag, startPoint x: 837, startPoint y: 517, endPoint x: 776, endPoint y: 523, distance: 61.3
click at [776, 523] on p "We have not declared any dividends of £XXX.XX. Your Directors' Loan is in credi…" at bounding box center [1045, 518] width 908 height 17
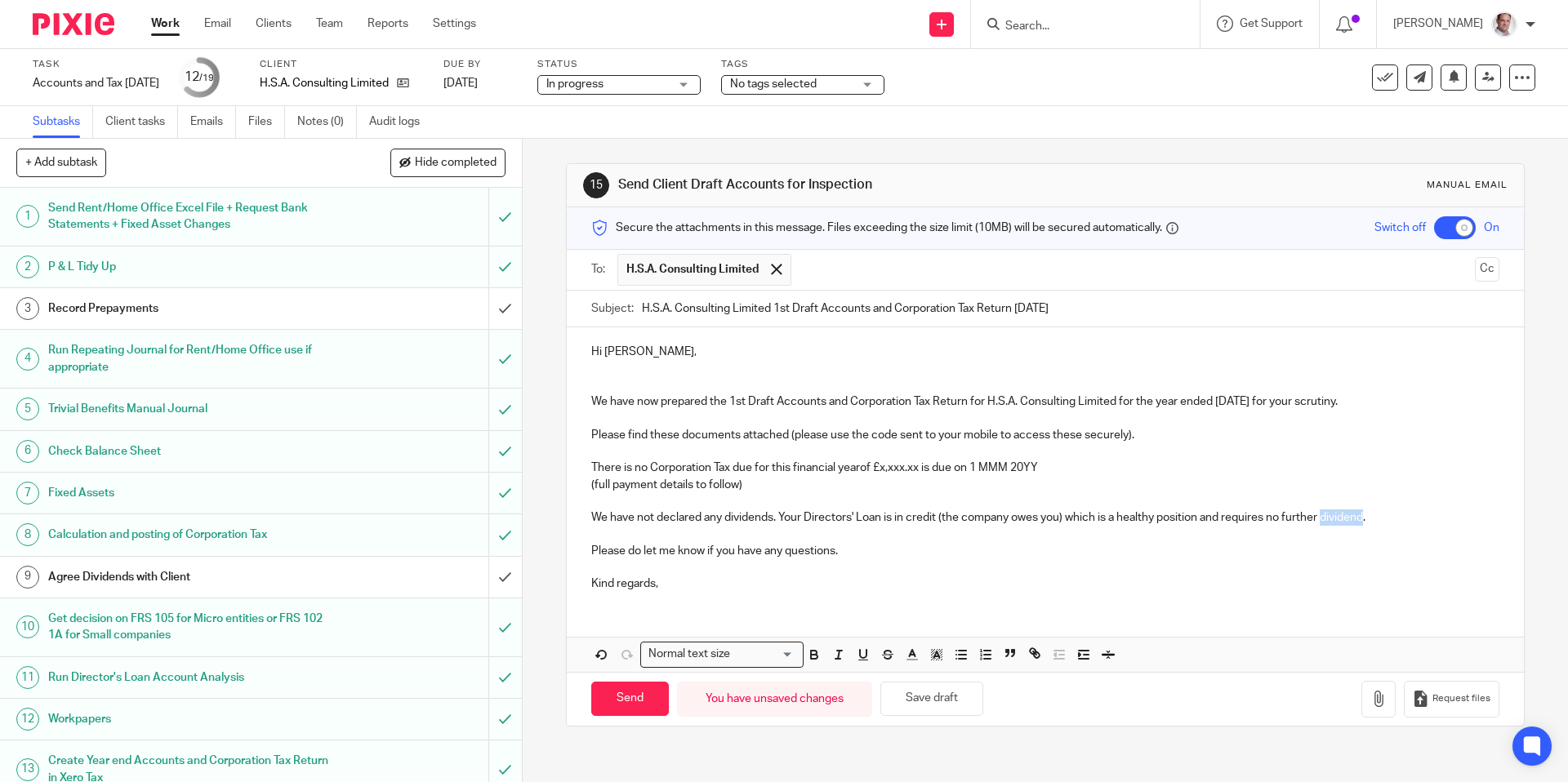
drag, startPoint x: 1368, startPoint y: 516, endPoint x: 1324, endPoint y: 518, distance: 44.0
click at [1324, 518] on p "We have not declared any dividends. Your Directors' Loan is in credit (the comp…" at bounding box center [1045, 518] width 908 height 17
click at [767, 526] on p at bounding box center [1045, 534] width 908 height 17
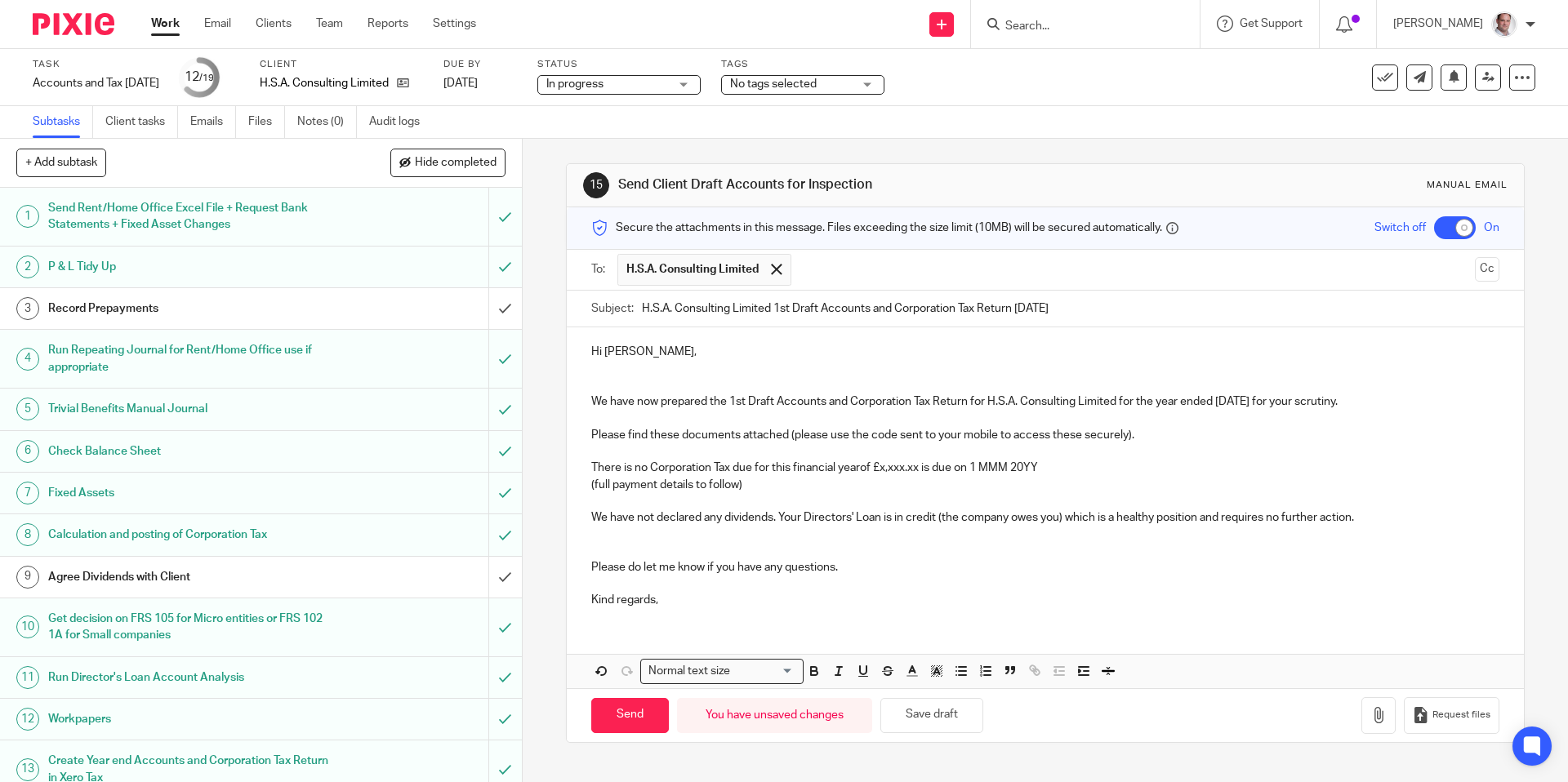
click at [883, 568] on p "Please do let me know if you have any questions." at bounding box center [1045, 567] width 908 height 17
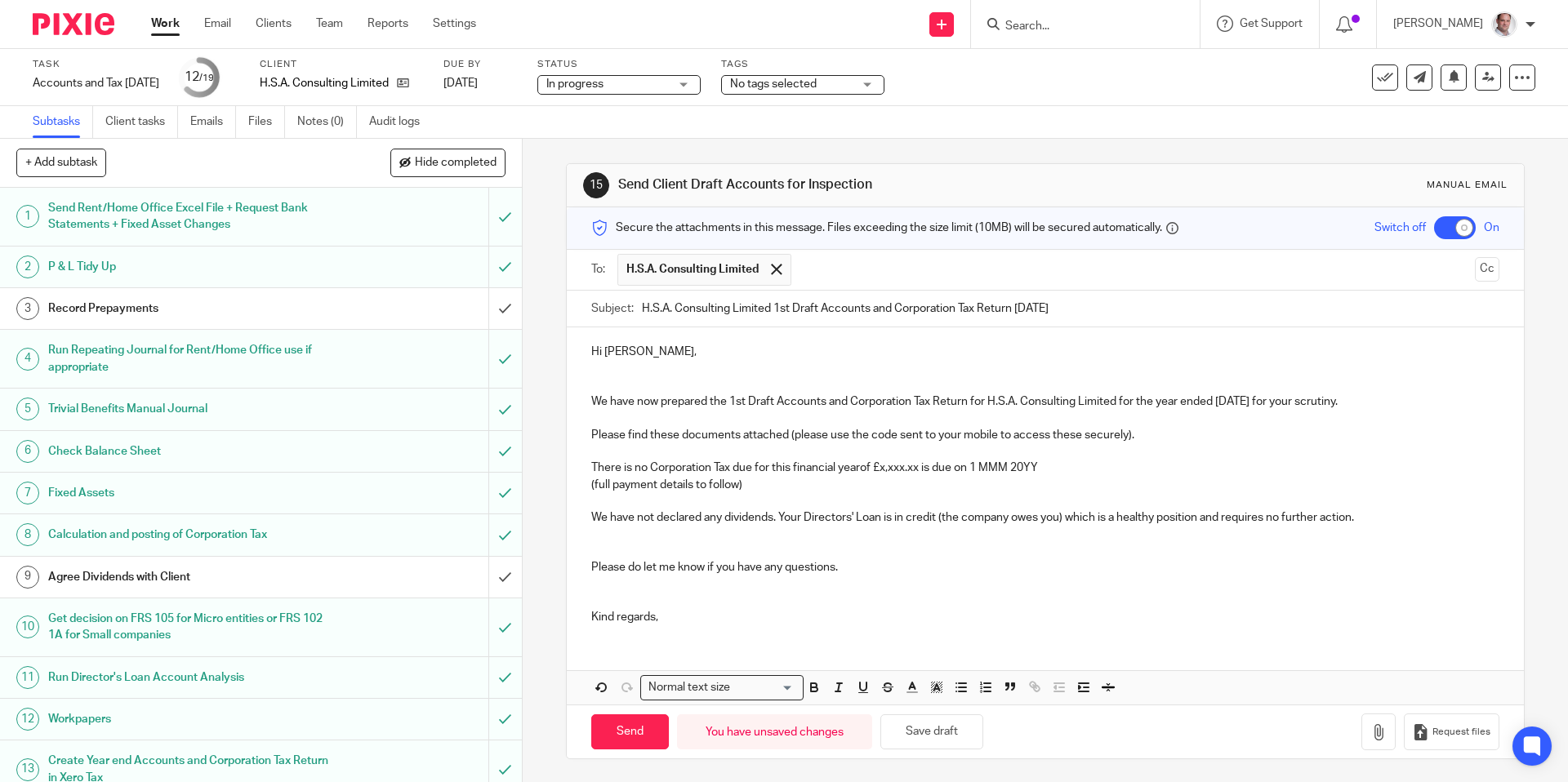
click at [785, 610] on p "Kind regards," at bounding box center [1045, 617] width 908 height 17
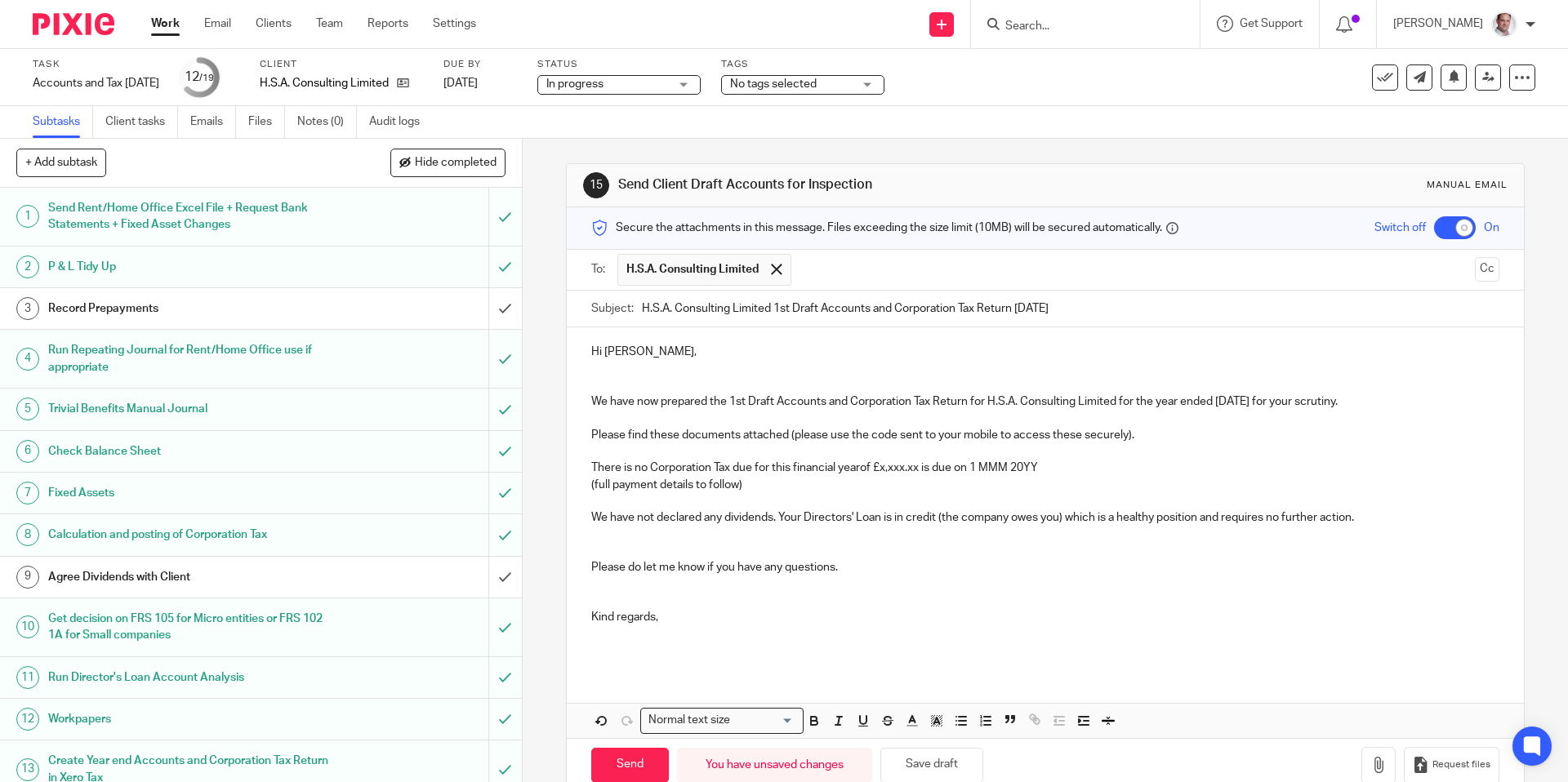
click at [686, 500] on p at bounding box center [1045, 501] width 908 height 17
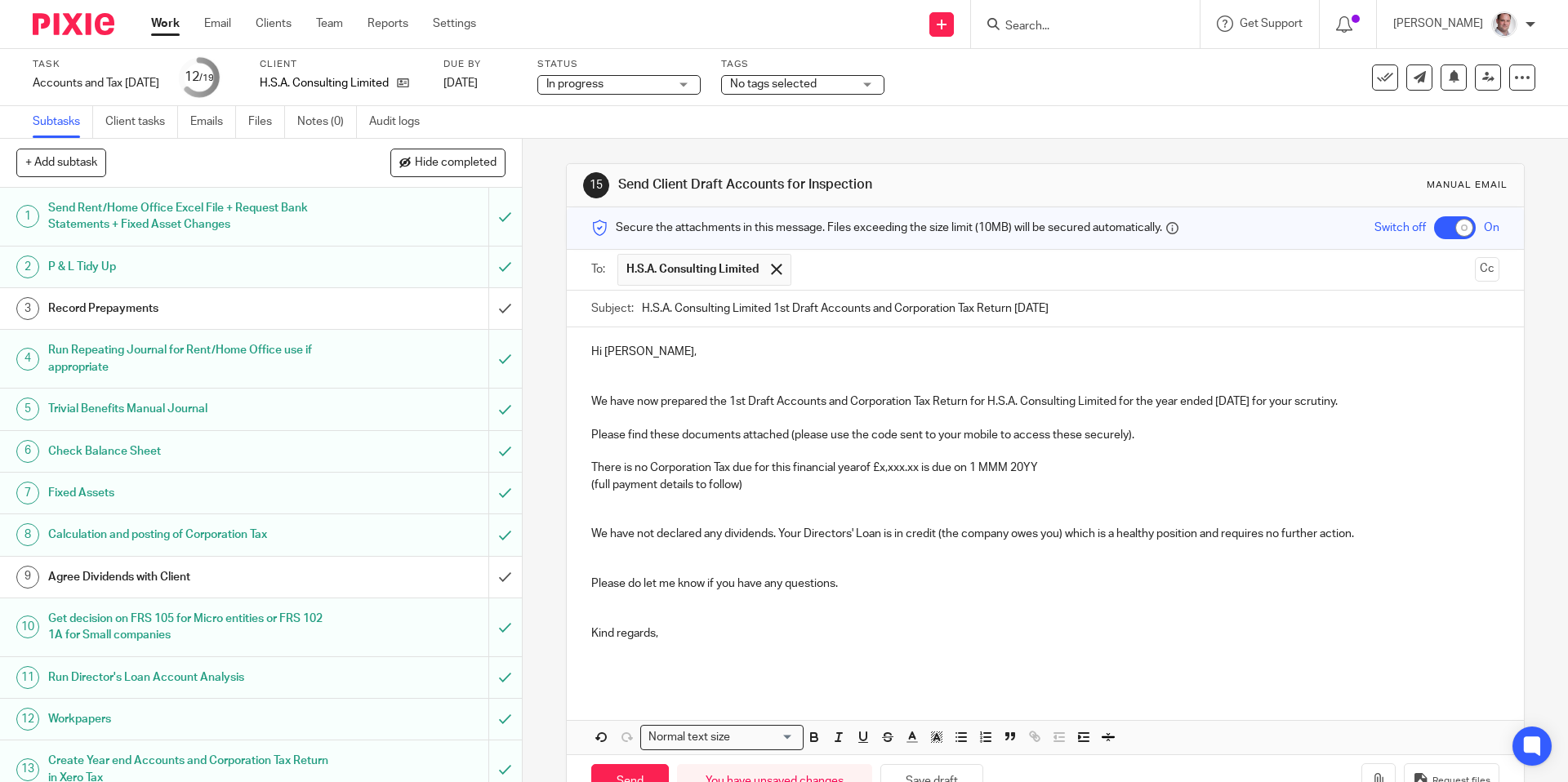
click at [646, 447] on p at bounding box center [1045, 451] width 908 height 17
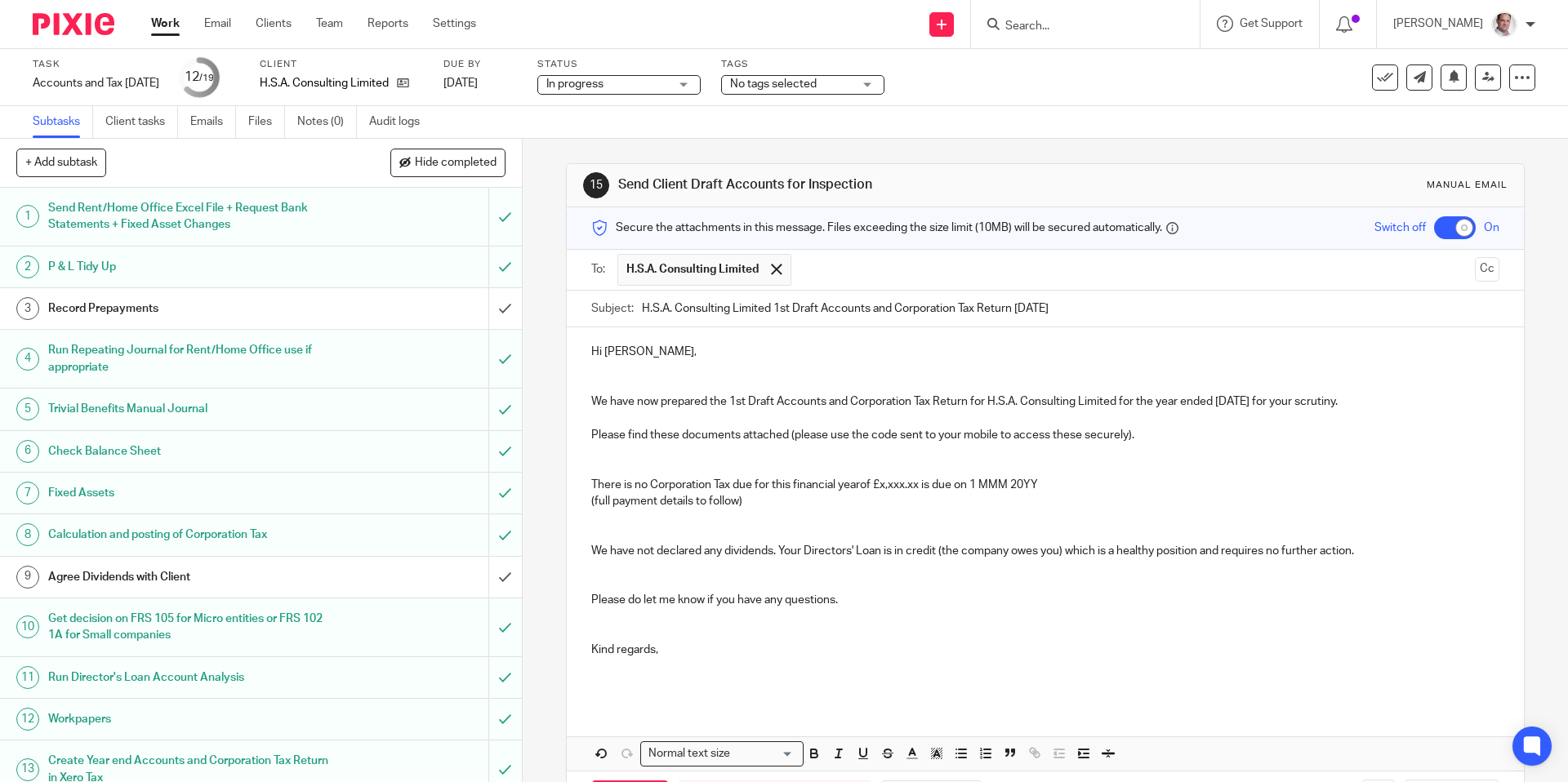
click at [864, 481] on p "There is no Corporation Tax due for this financial yearof £x,xxx.xx is due on 1…" at bounding box center [1045, 485] width 908 height 17
click at [1215, 495] on p "There is no Corporation Tax due for this financial year. A Trading Loss of £5,7…" at bounding box center [1045, 494] width 908 height 33
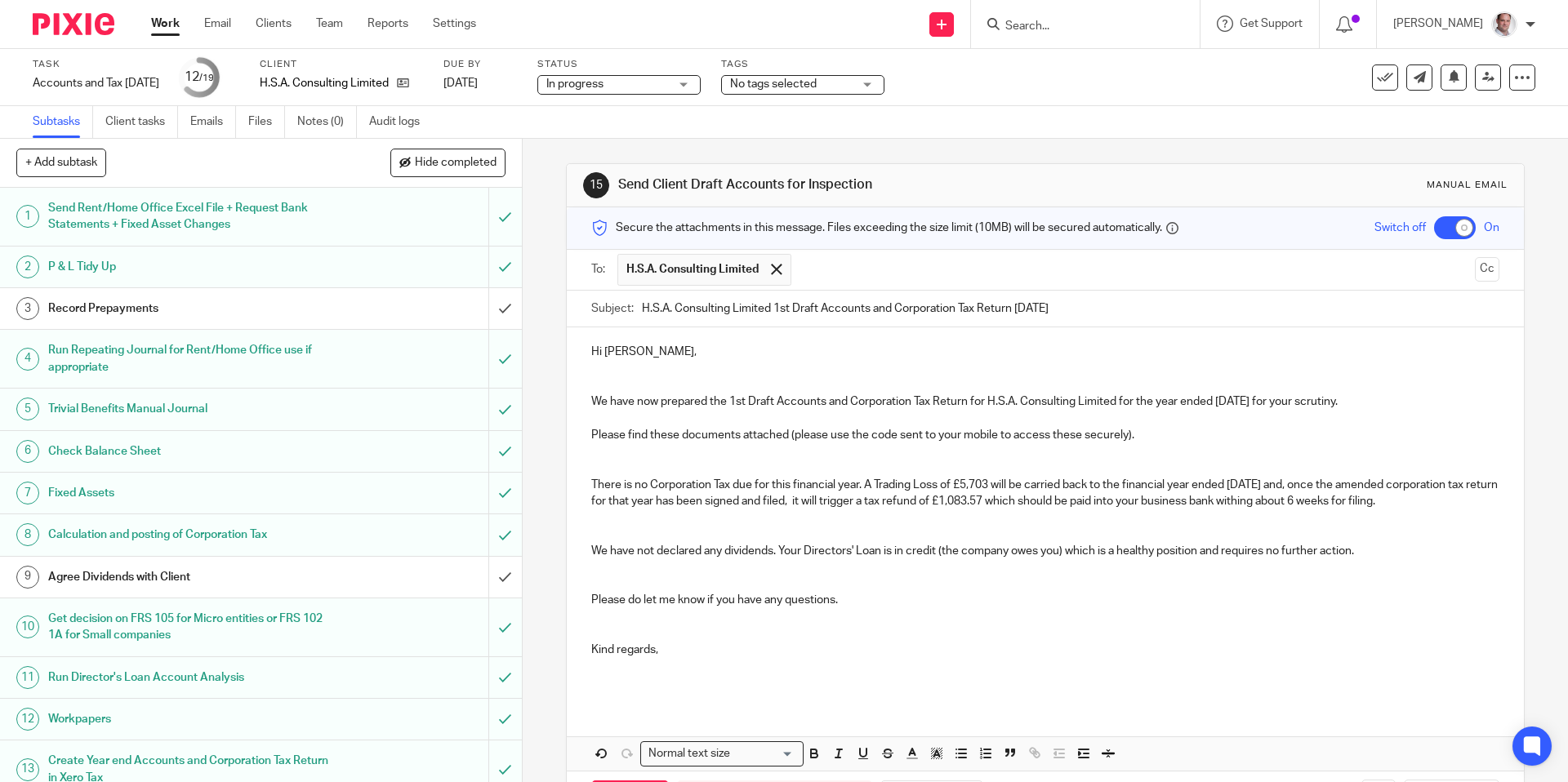
scroll to position [67, 0]
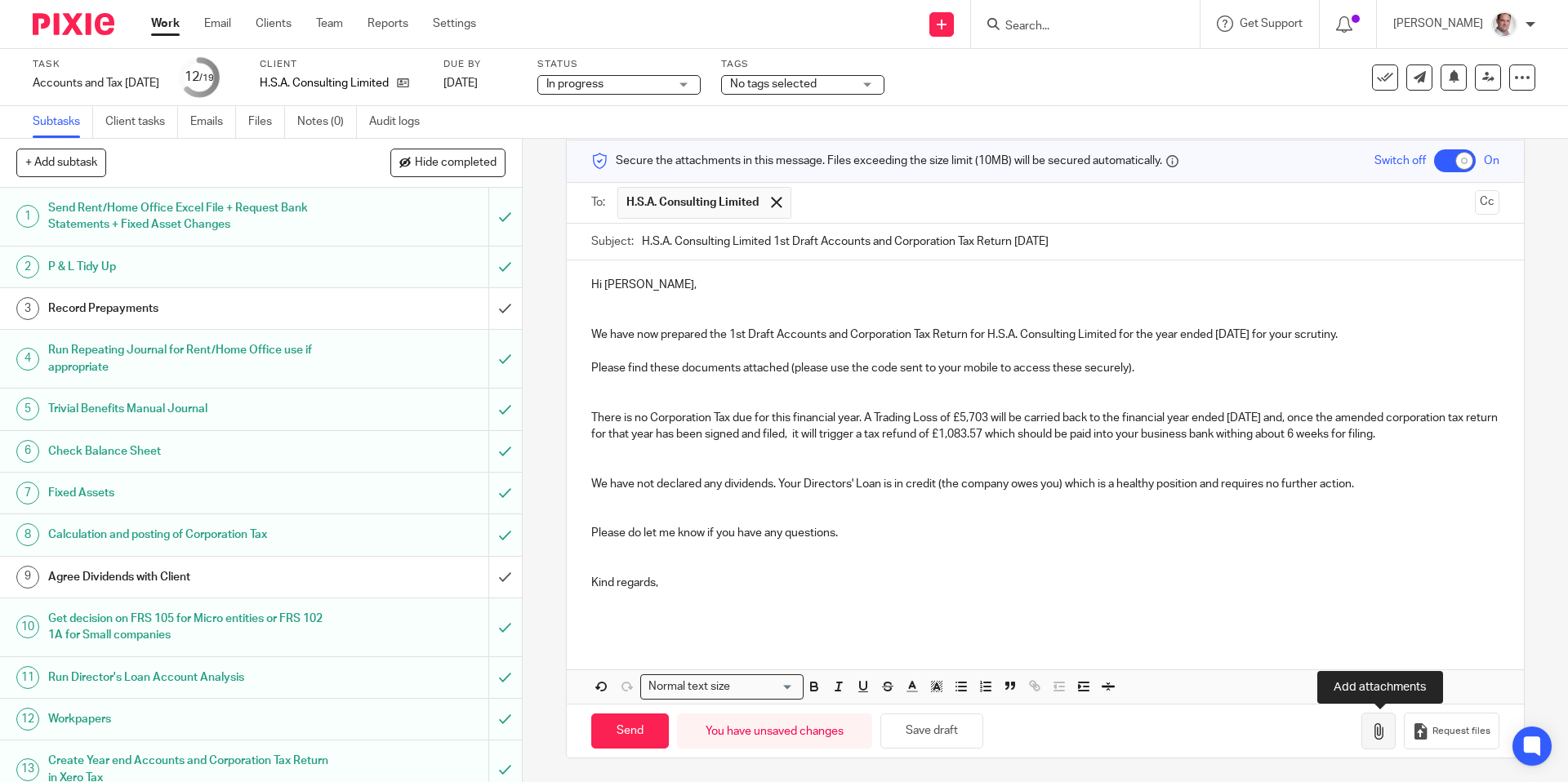
click at [1383, 730] on icon "button" at bounding box center [1379, 731] width 17 height 17
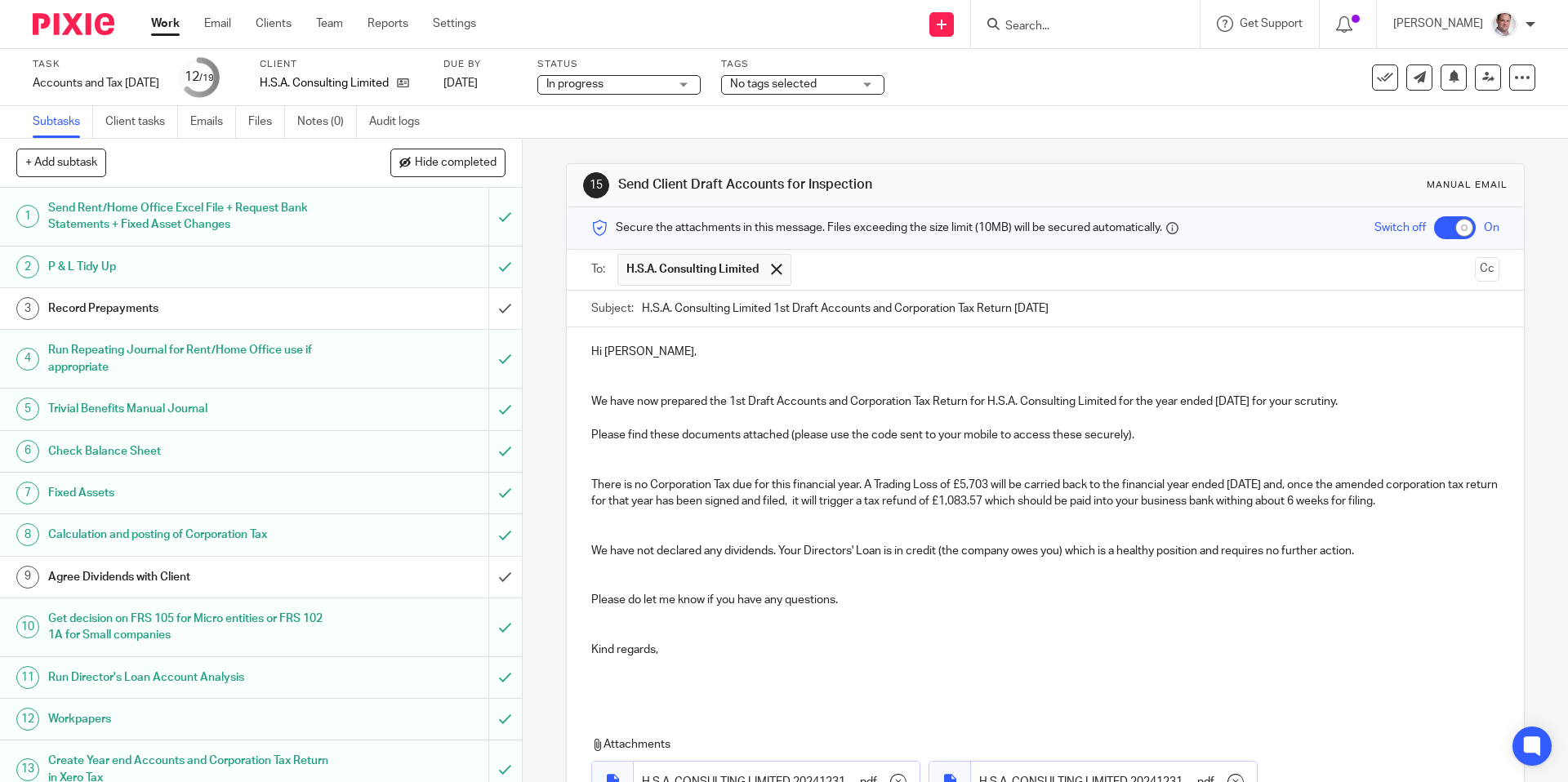
scroll to position [261, 0]
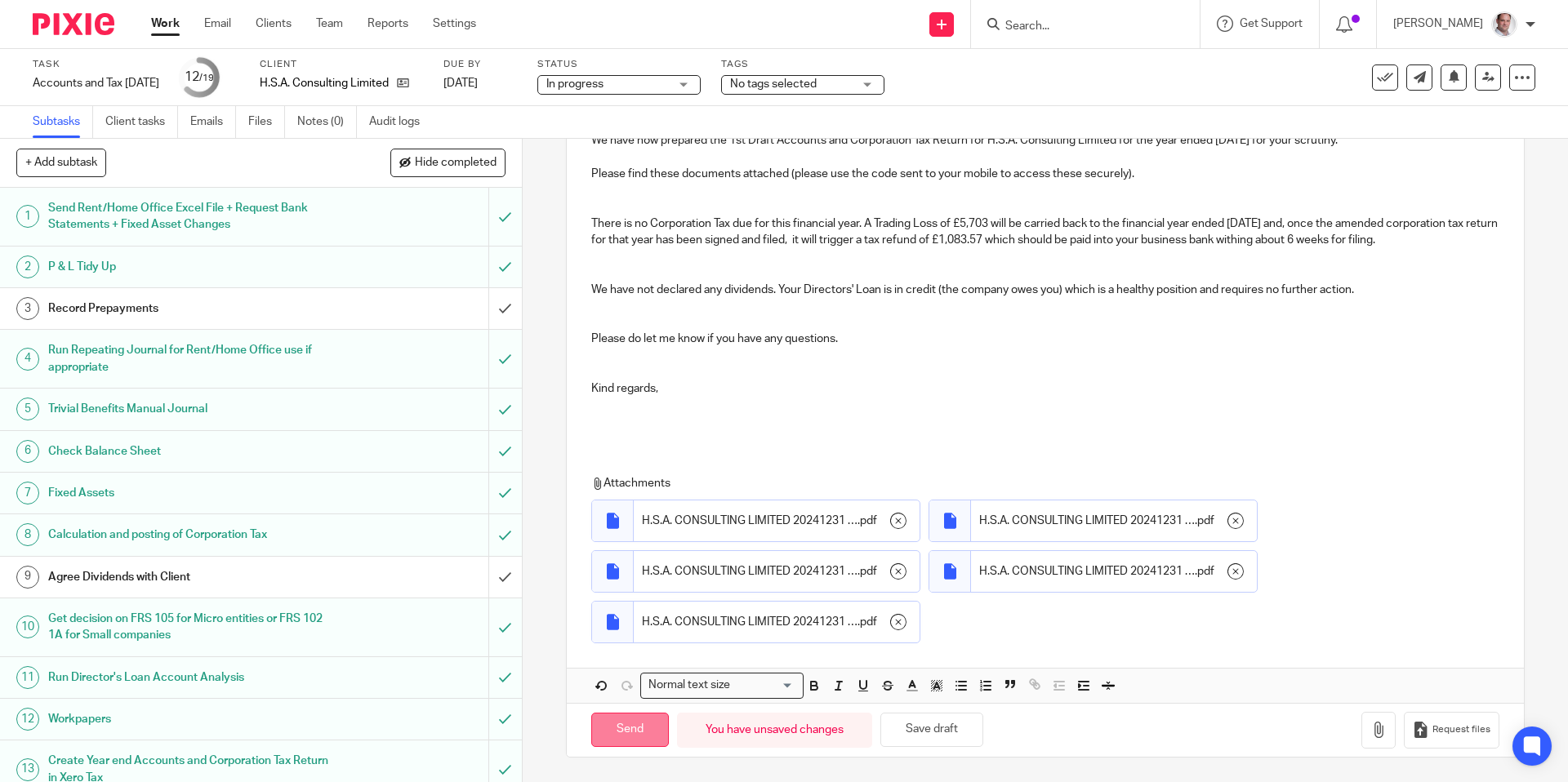
click at [615, 735] on input "Send" at bounding box center [630, 730] width 78 height 35
checkbox input "false"
type input "Sent"
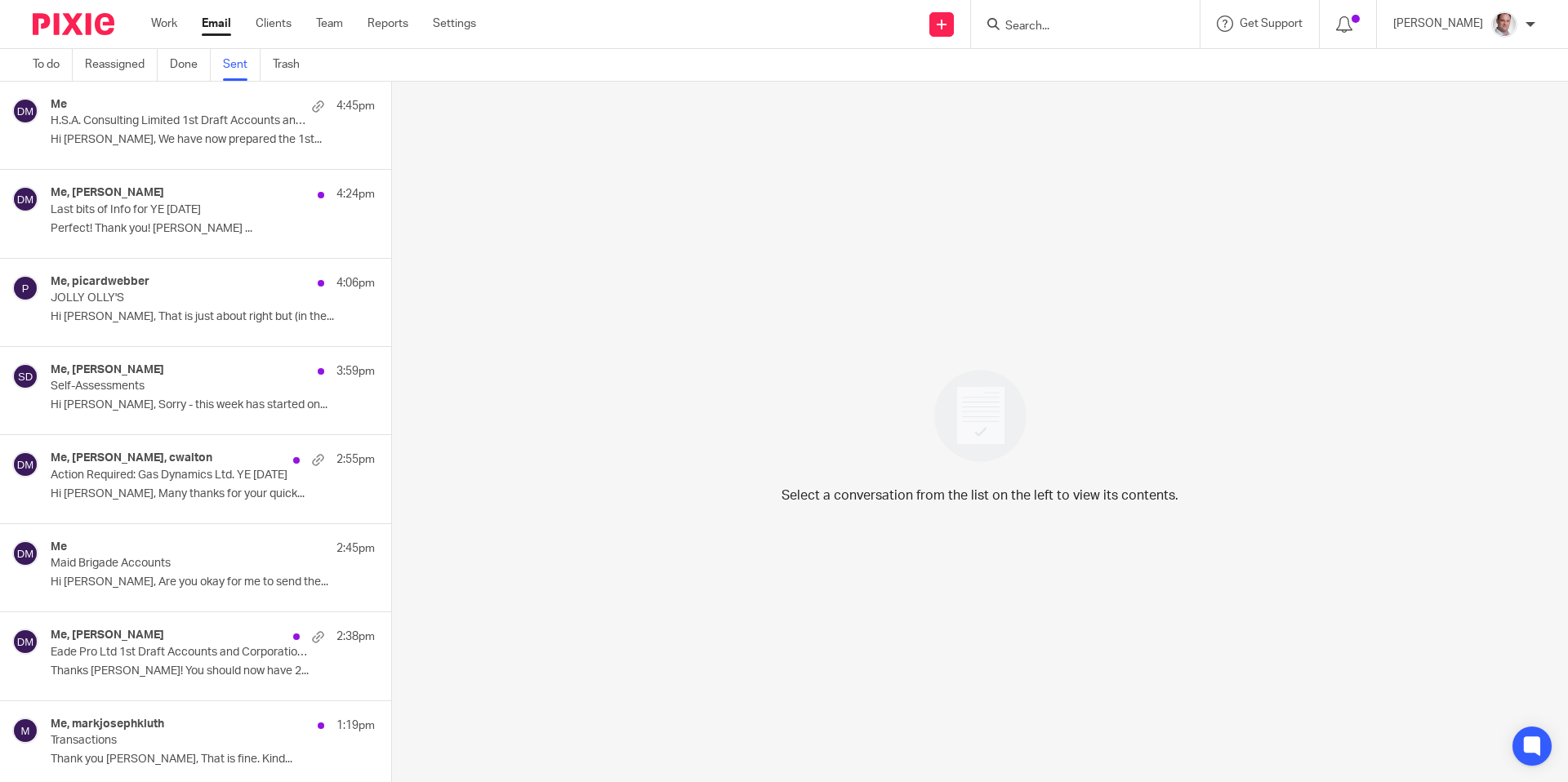
click at [188, 122] on p "H.S.A. Consulting Limited 1st Draft Accounts and Corporation Tax Return [DATE]" at bounding box center [180, 122] width 260 height 14
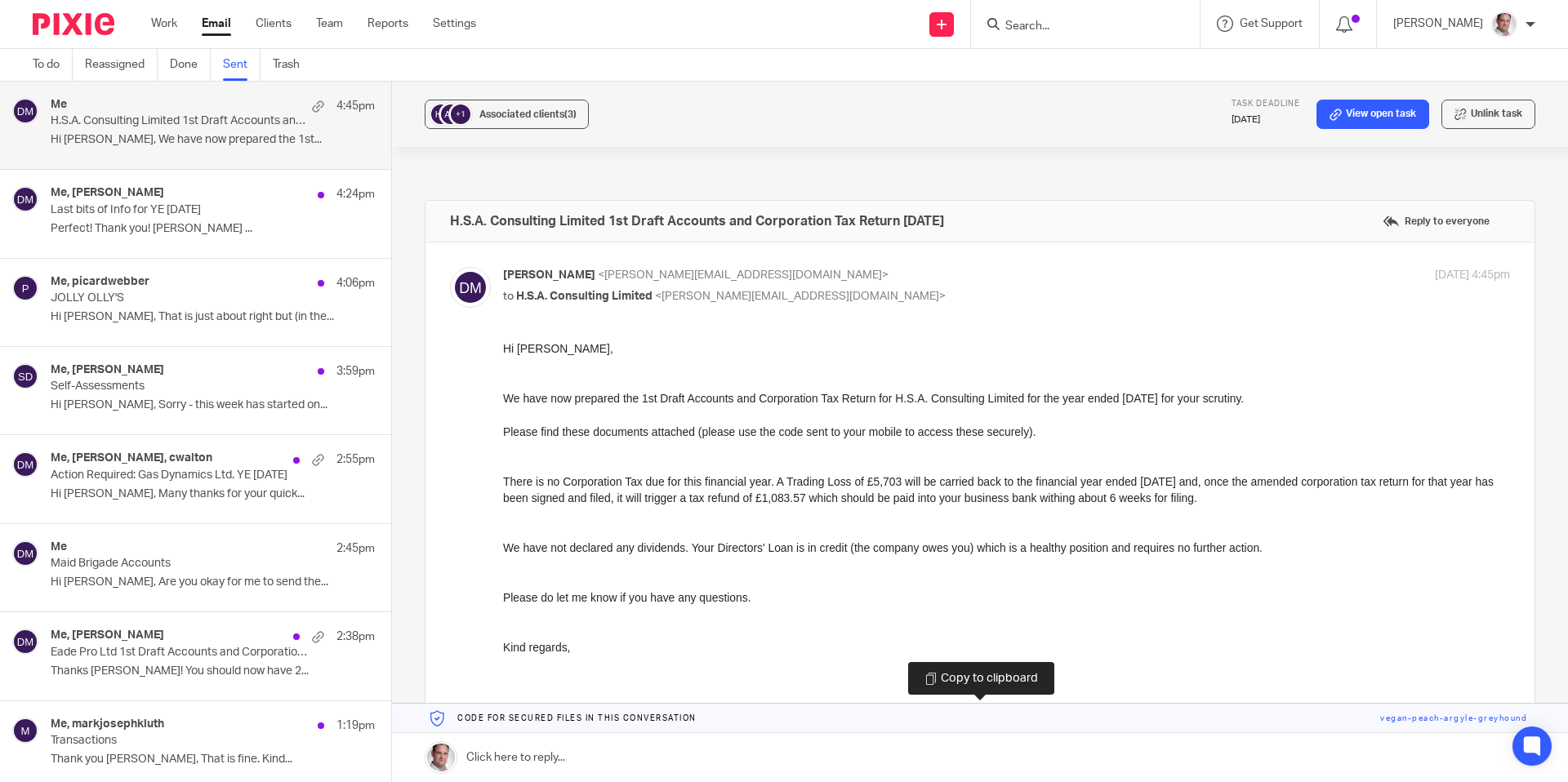
click at [1413, 722] on link at bounding box center [980, 719] width 1176 height 30
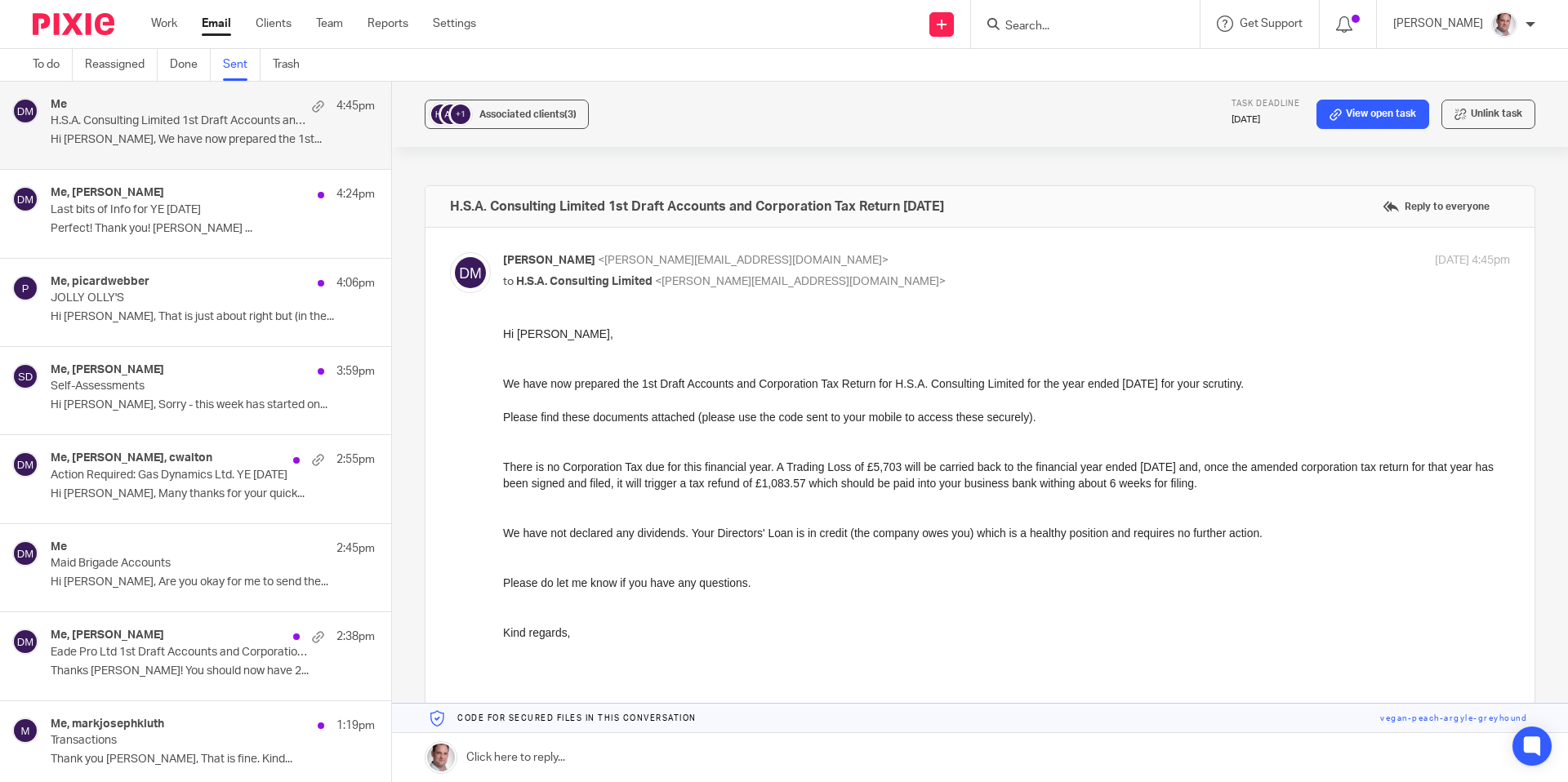
scroll to position [17, 0]
